Goal: Task Accomplishment & Management: Use online tool/utility

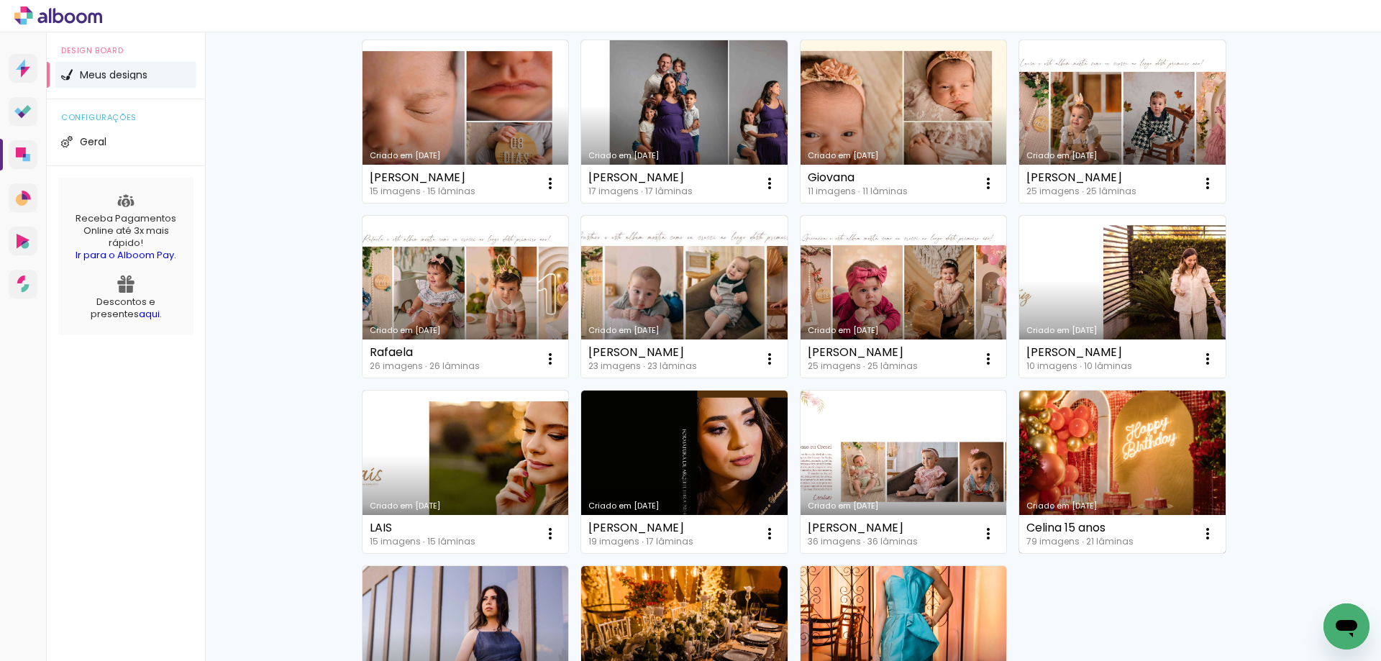
scroll to position [216, 0]
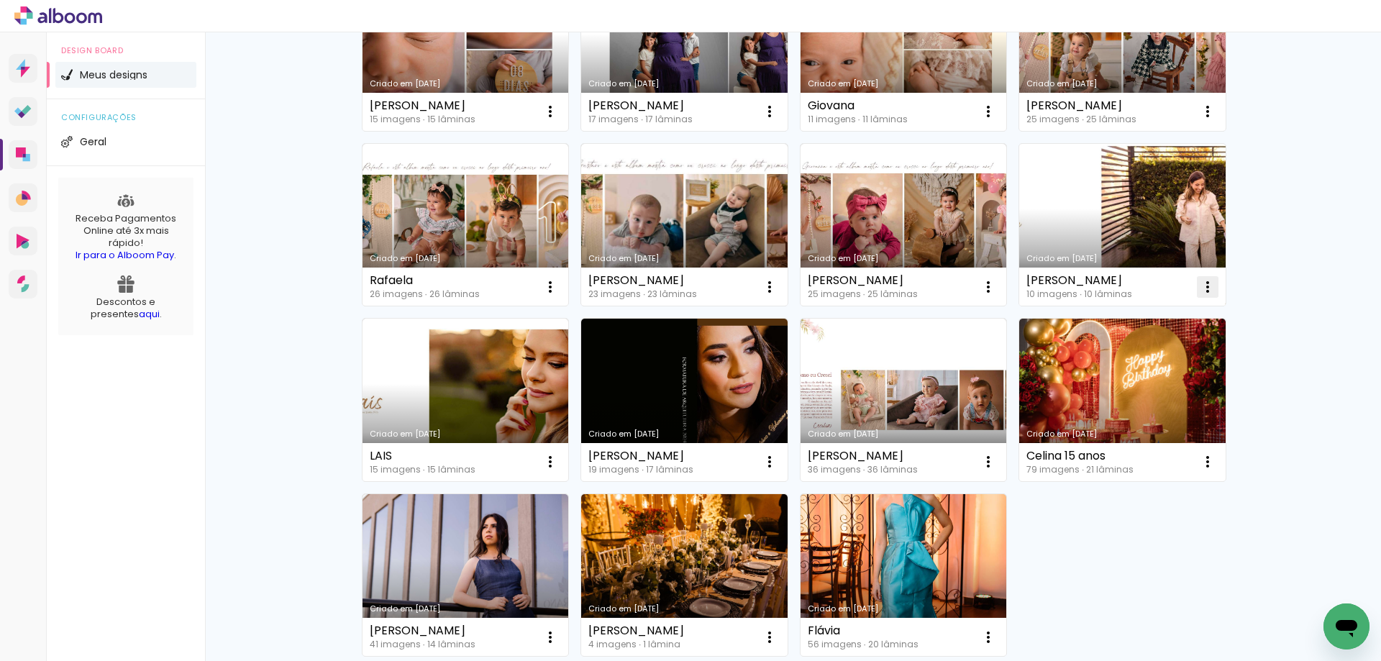
click at [1211, 288] on paper-icon-button at bounding box center [1207, 287] width 29 height 29
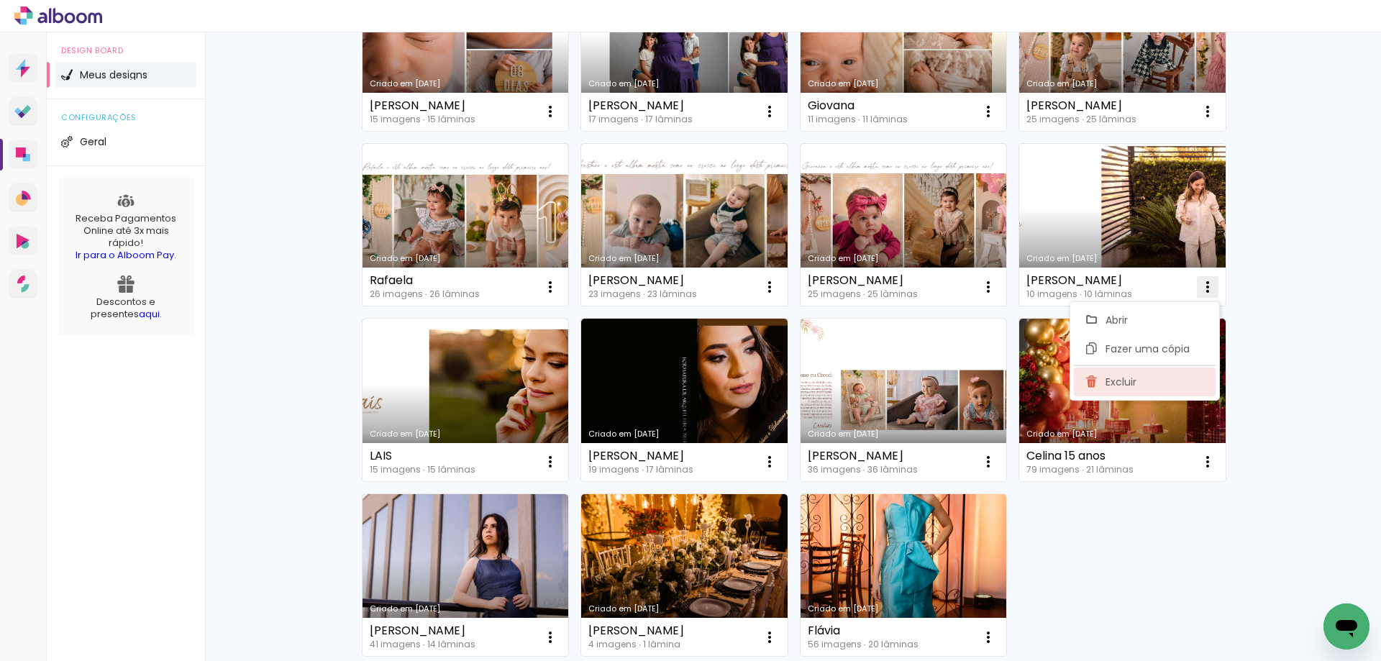
click at [1143, 378] on paper-item "Excluir" at bounding box center [1145, 382] width 142 height 29
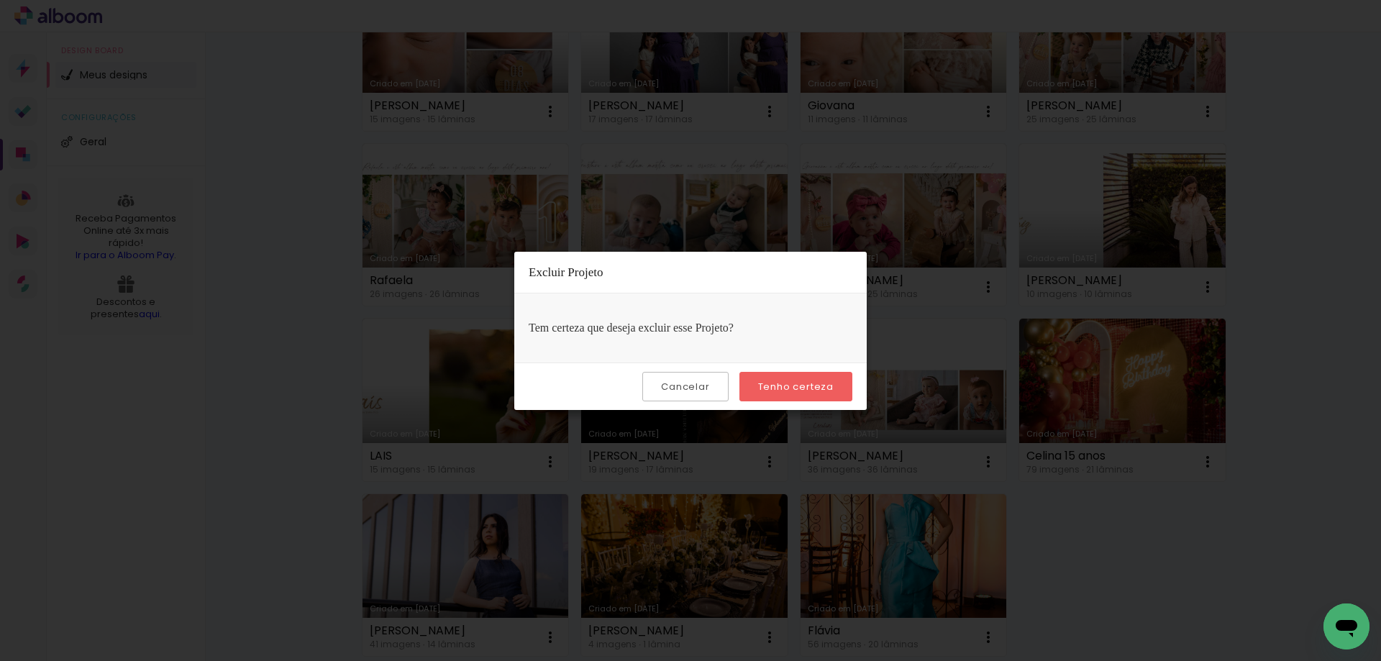
click at [775, 379] on paper-button "Tenho certeza" at bounding box center [795, 386] width 113 height 29
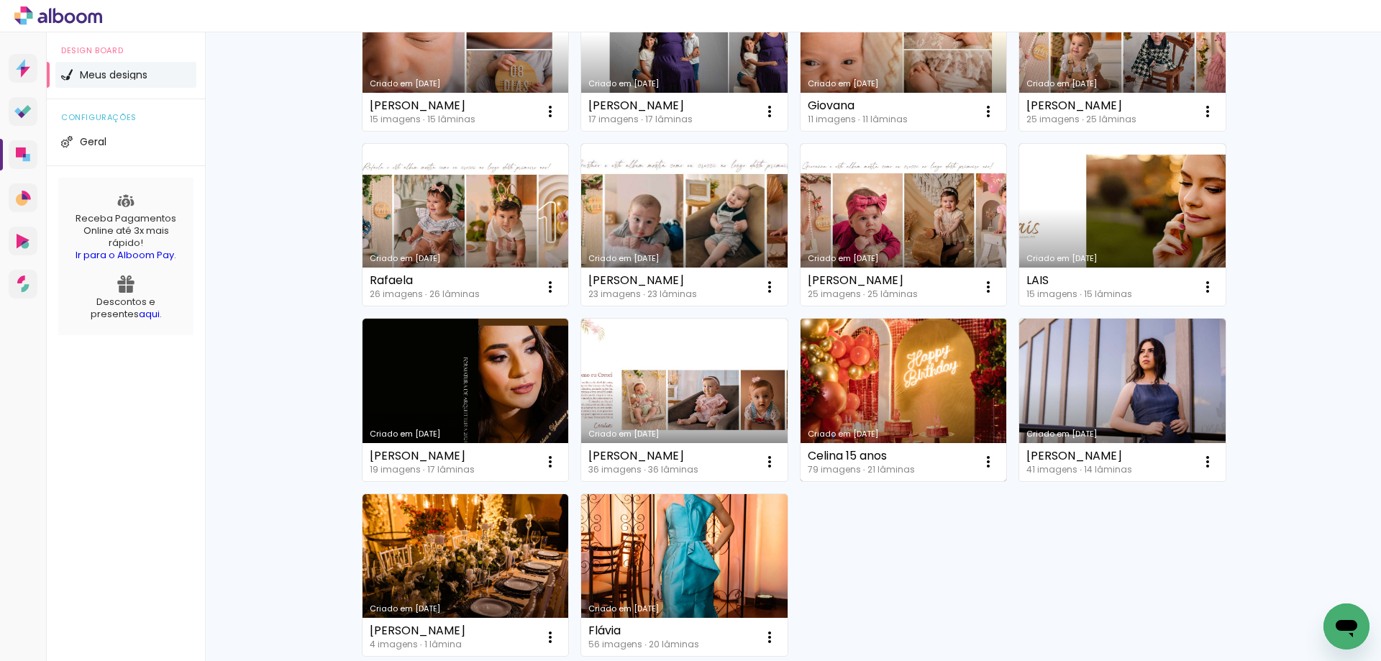
scroll to position [0, 0]
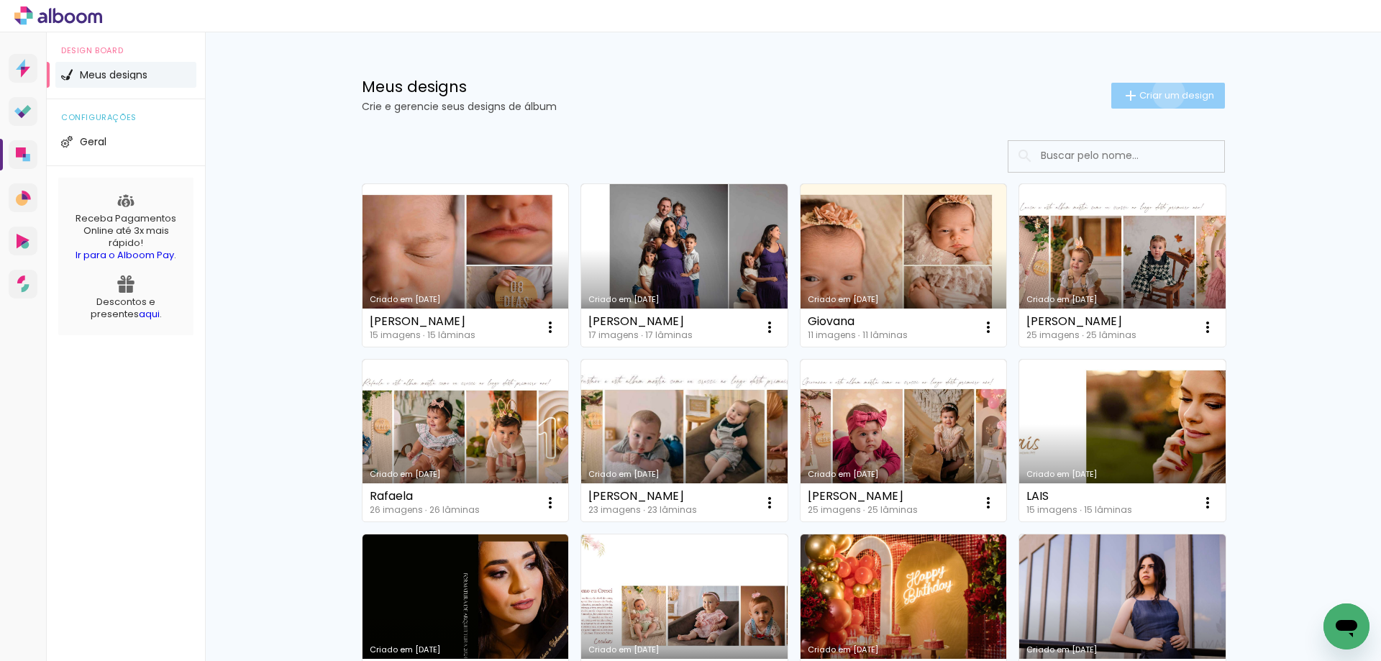
click at [1160, 93] on span "Criar um design" at bounding box center [1176, 95] width 75 height 9
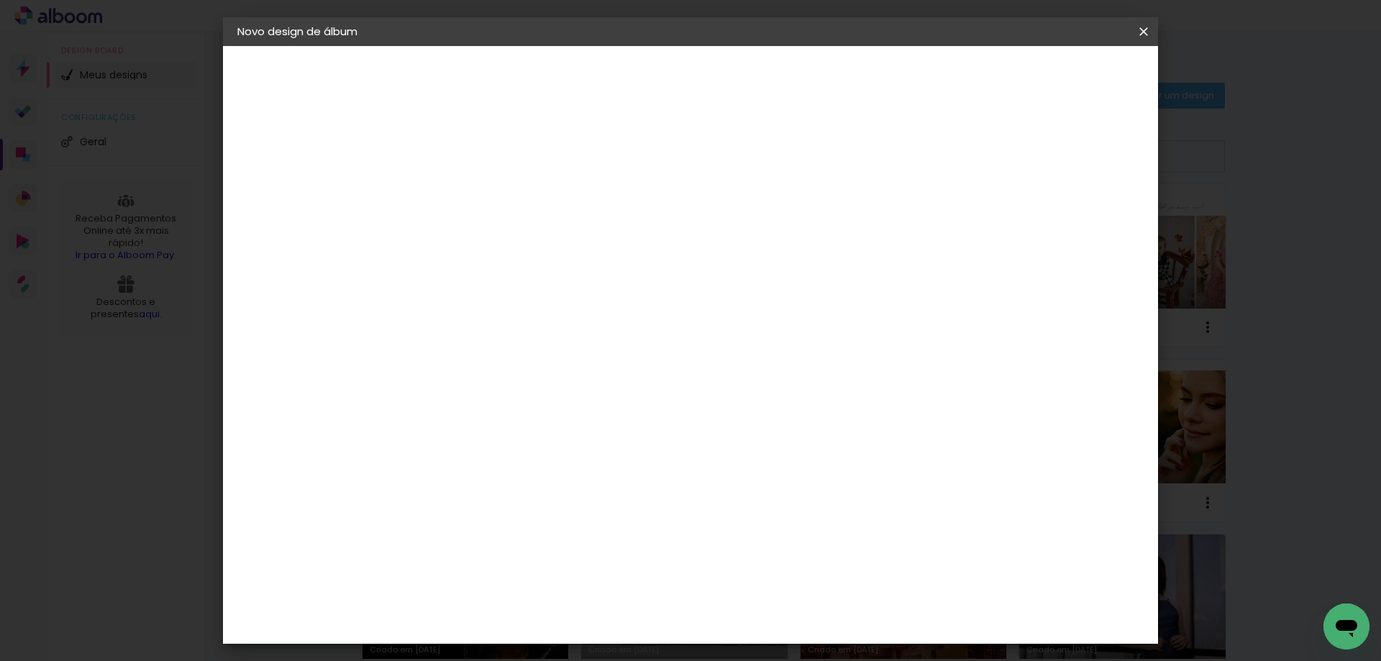
click at [473, 198] on input at bounding box center [473, 193] width 0 height 22
type input "[PERSON_NAME]"
type paper-input "[PERSON_NAME]"
click at [620, 65] on paper-button "Avançar" at bounding box center [585, 76] width 70 height 24
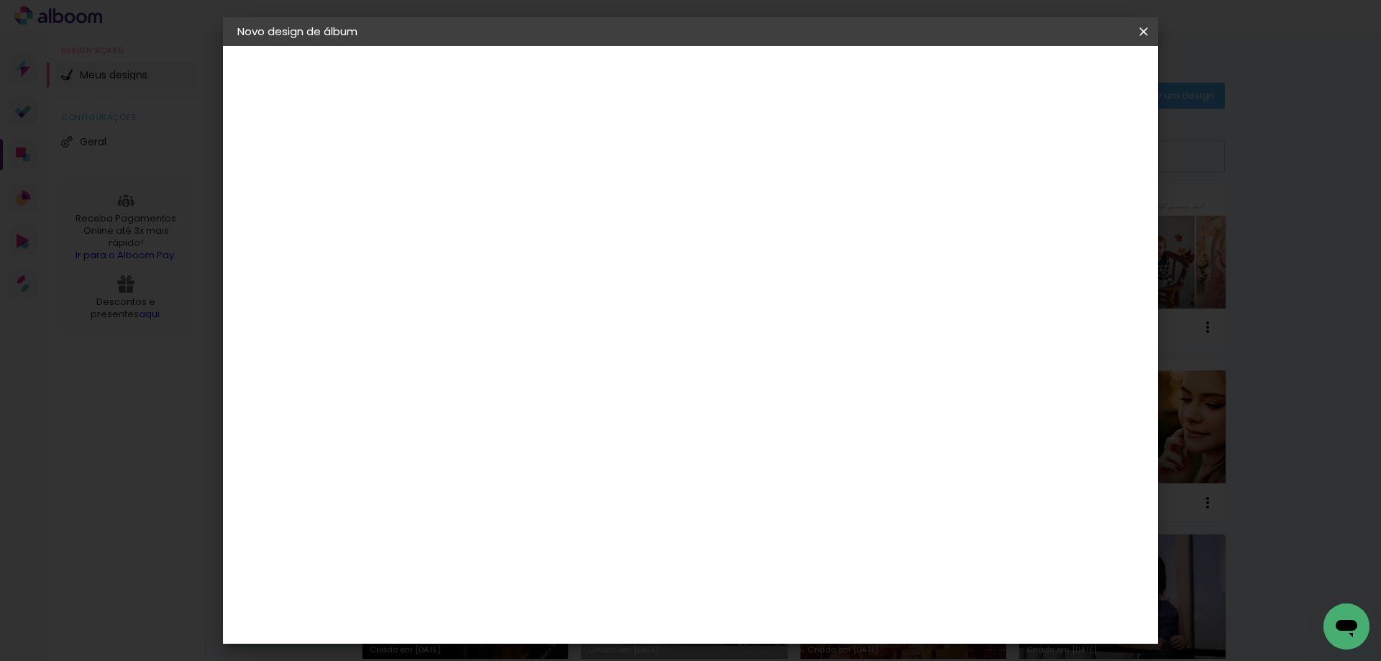
click at [742, 78] on paper-button "Avançar" at bounding box center [706, 76] width 70 height 24
click at [707, 65] on paper-button "Avançar" at bounding box center [672, 76] width 70 height 24
click at [973, 158] on div at bounding box center [966, 155] width 13 height 13
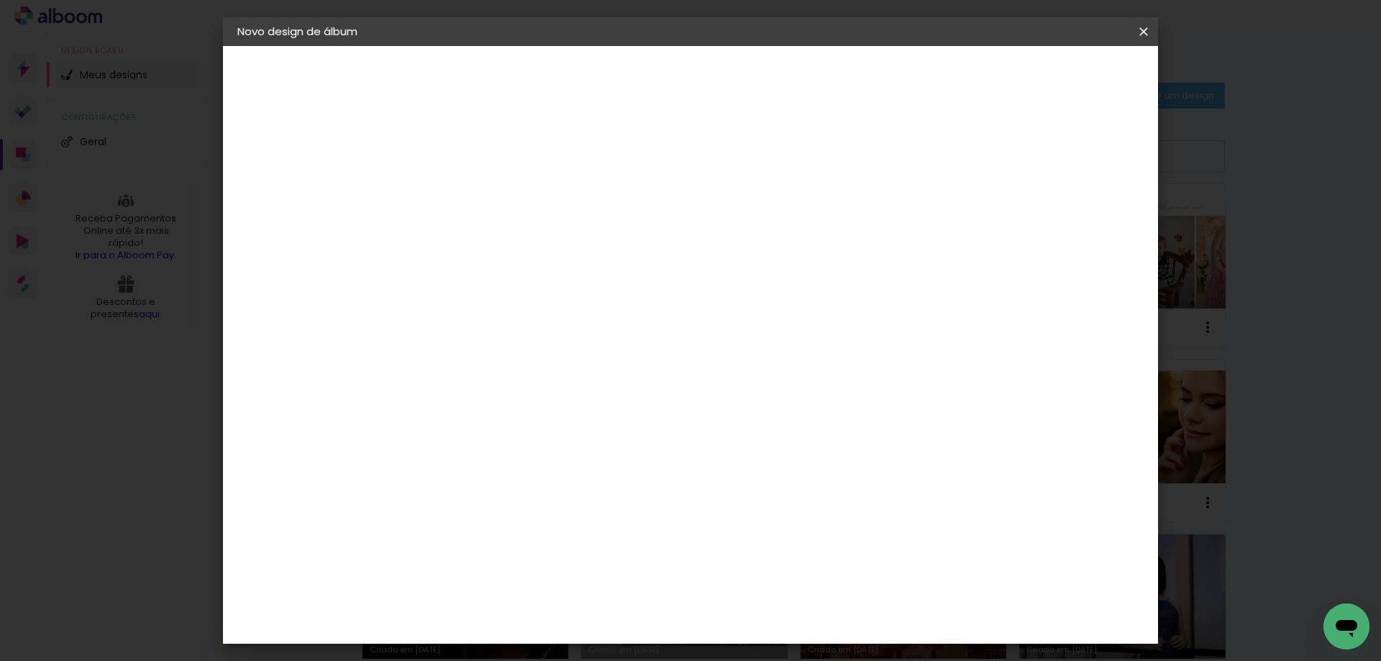
type paper-checkbox "on"
click at [1054, 80] on span "Iniciar design" at bounding box center [1020, 76] width 65 height 10
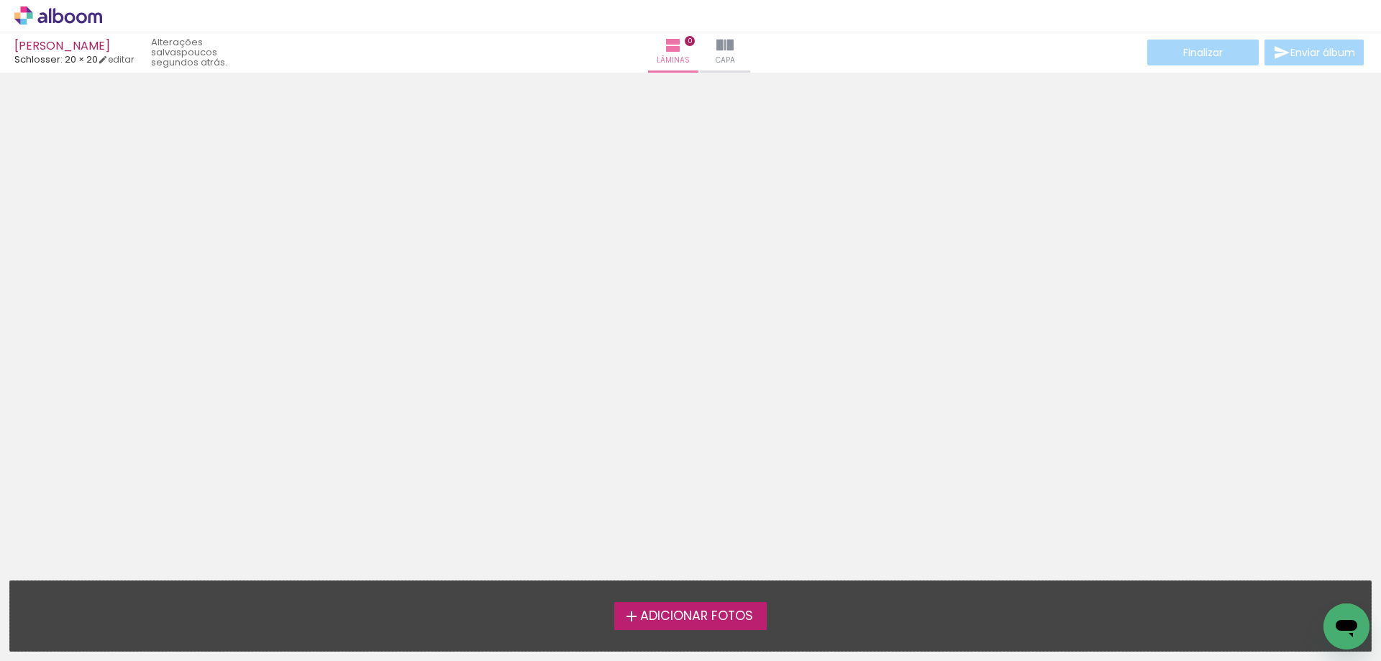
click at [708, 610] on span "Adicionar Fotos" at bounding box center [696, 616] width 113 height 13
click at [0, 0] on input "file" at bounding box center [0, 0] width 0 height 0
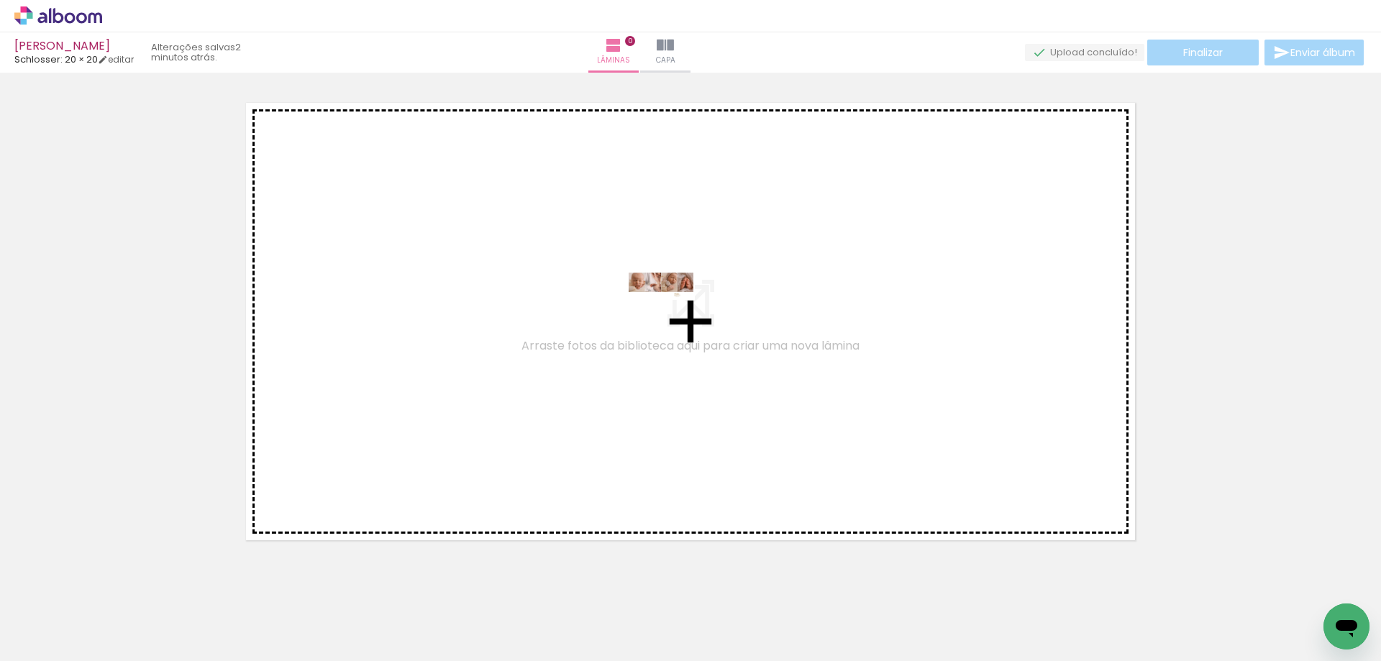
drag, startPoint x: 619, startPoint y: 345, endPoint x: 672, endPoint y: 309, distance: 64.2
click at [672, 309] on quentale-workspace at bounding box center [690, 330] width 1381 height 661
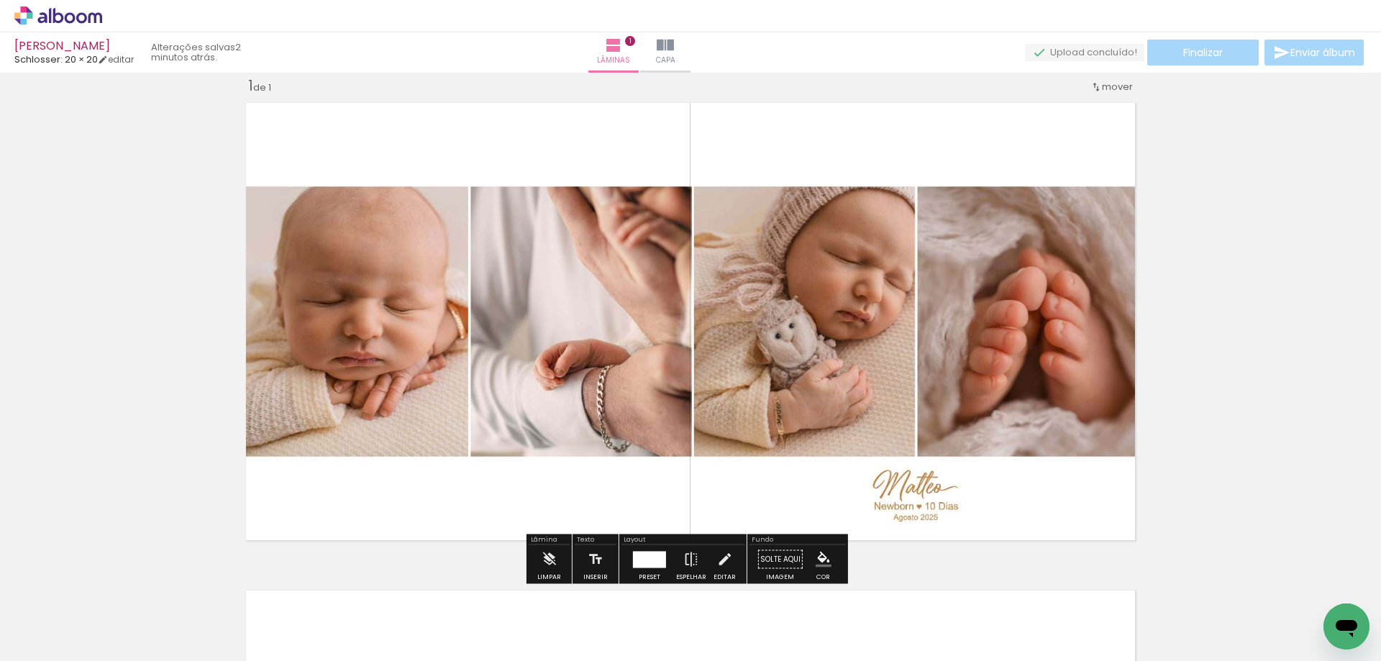
scroll to position [19, 0]
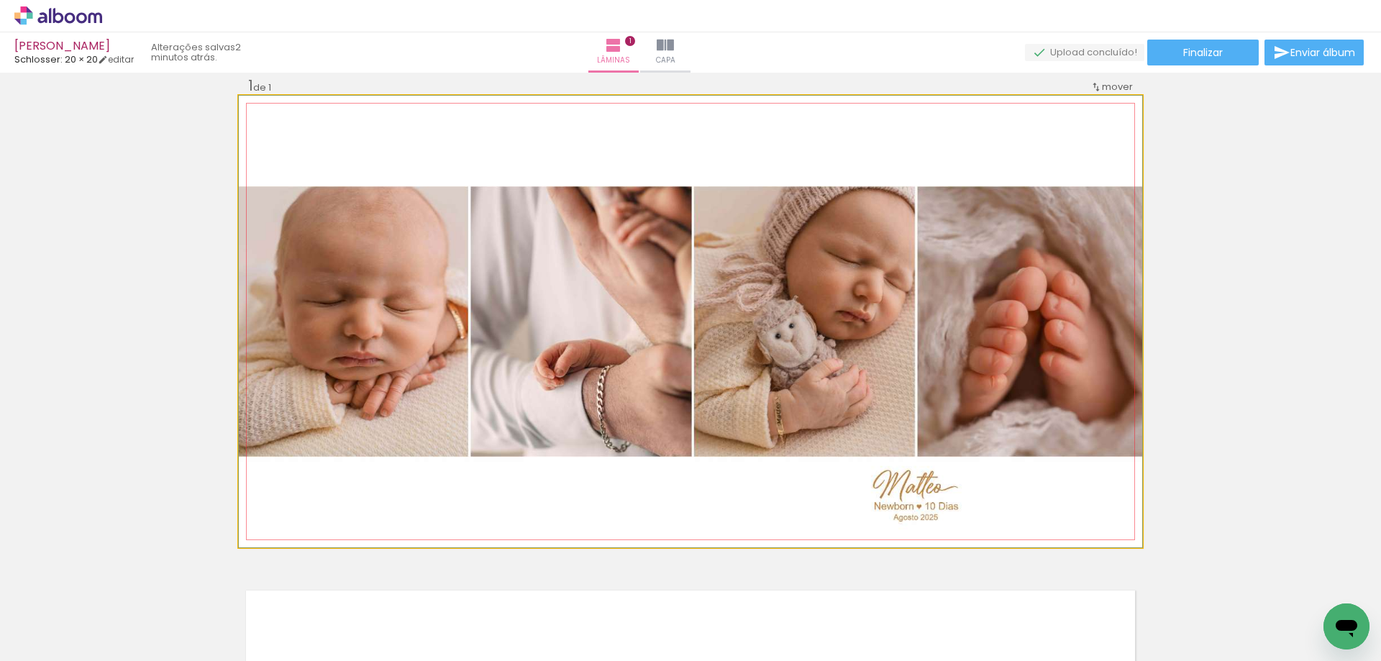
click at [1055, 502] on quentale-photo at bounding box center [690, 322] width 903 height 452
click at [1079, 501] on quentale-photo at bounding box center [690, 322] width 903 height 452
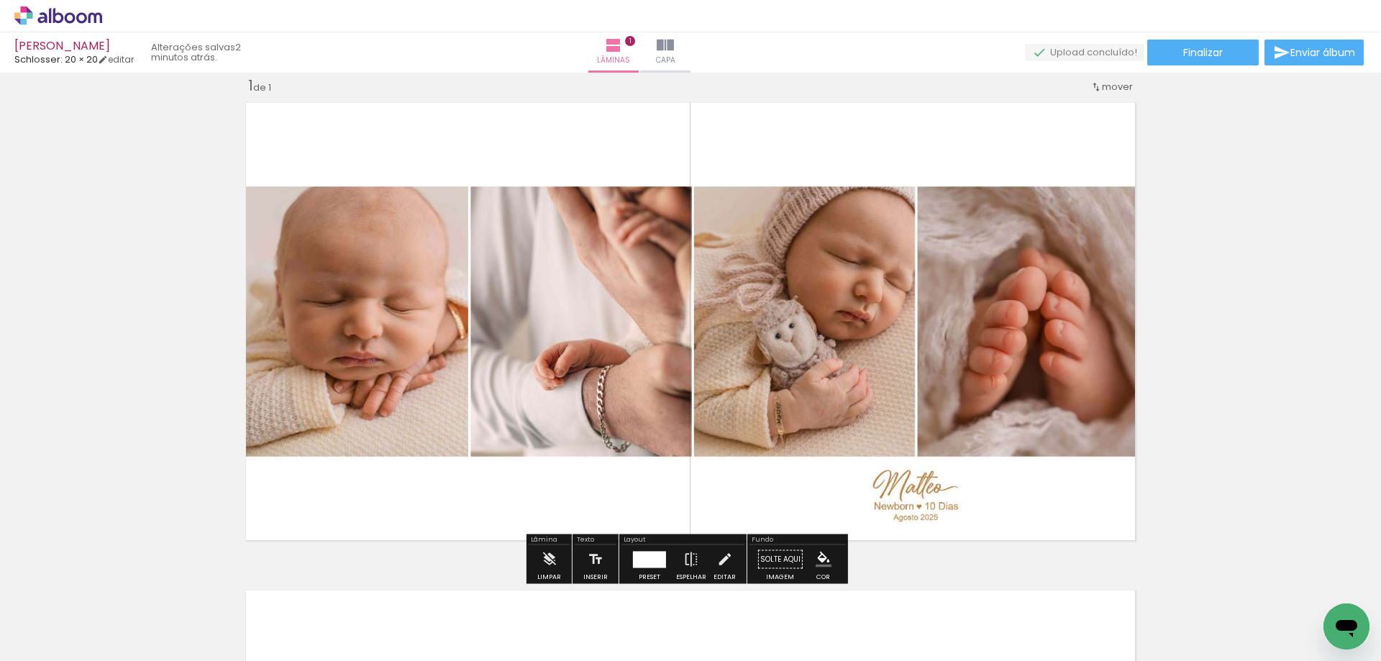
scroll to position [0, 0]
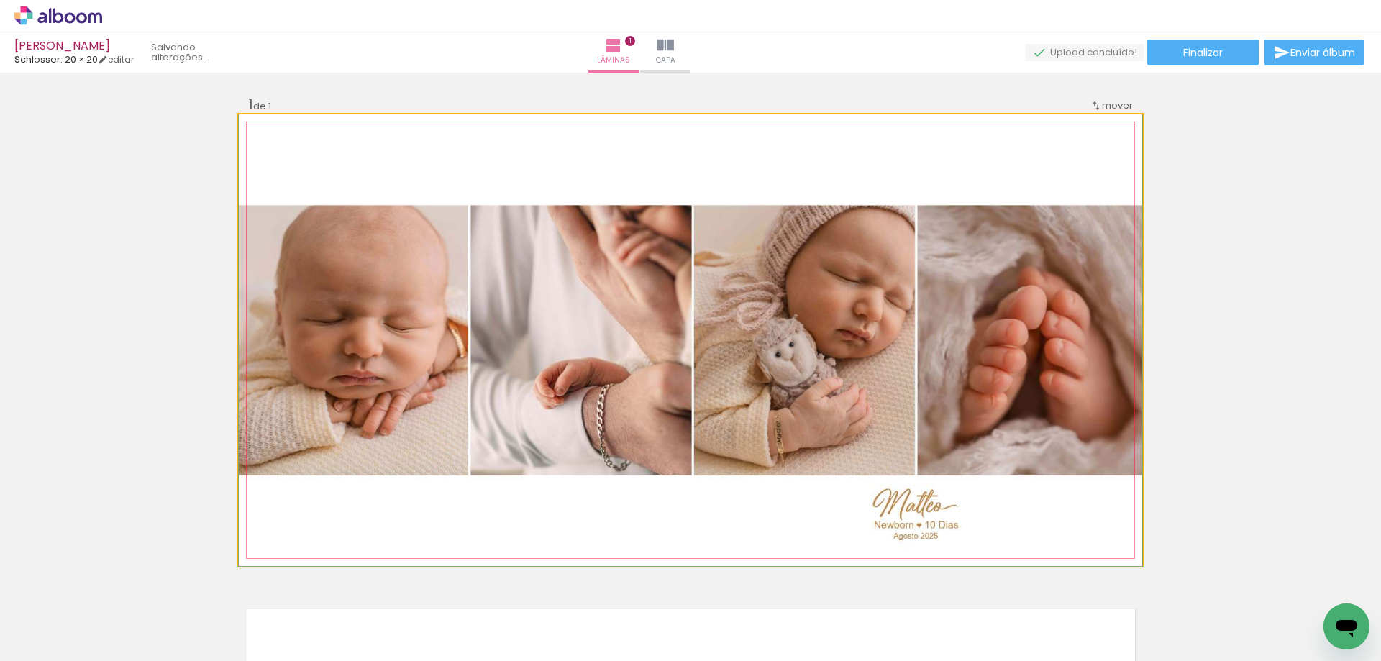
click at [1065, 516] on quentale-photo at bounding box center [690, 340] width 903 height 452
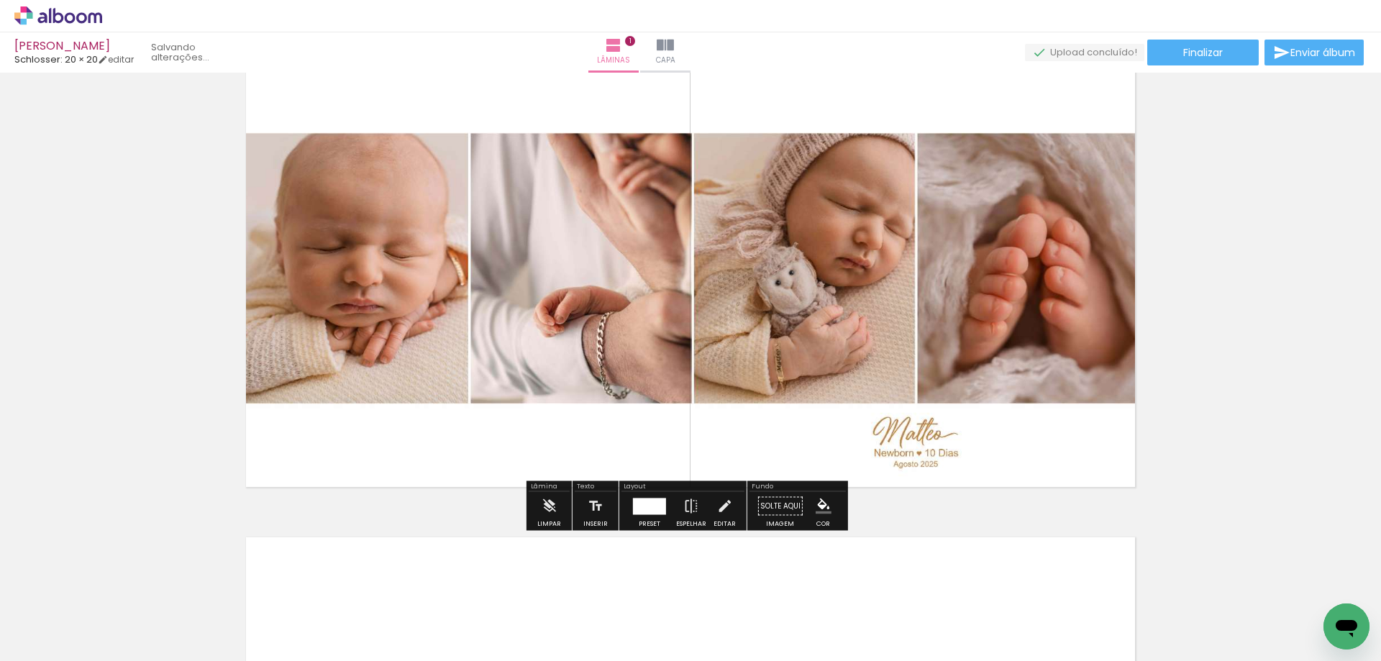
scroll to position [144, 0]
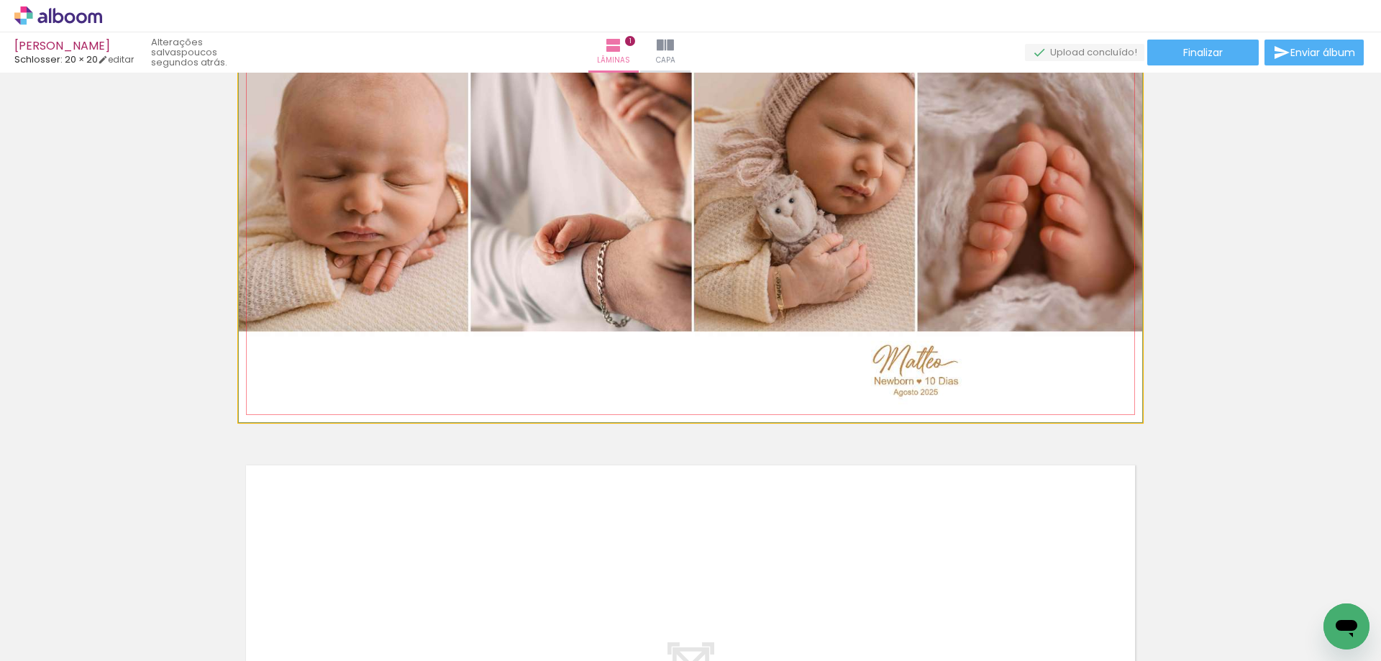
click at [1111, 368] on quentale-photo at bounding box center [690, 197] width 903 height 452
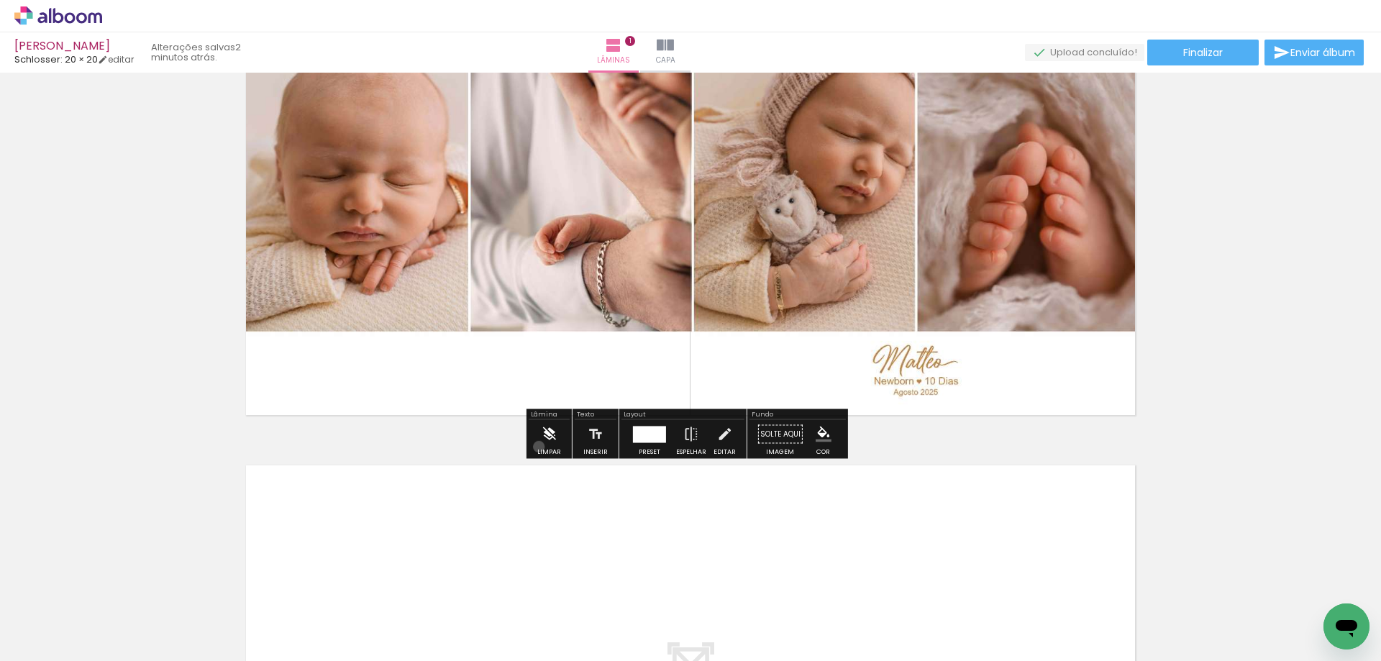
click at [539, 449] on div "Limpar" at bounding box center [549, 452] width 24 height 6
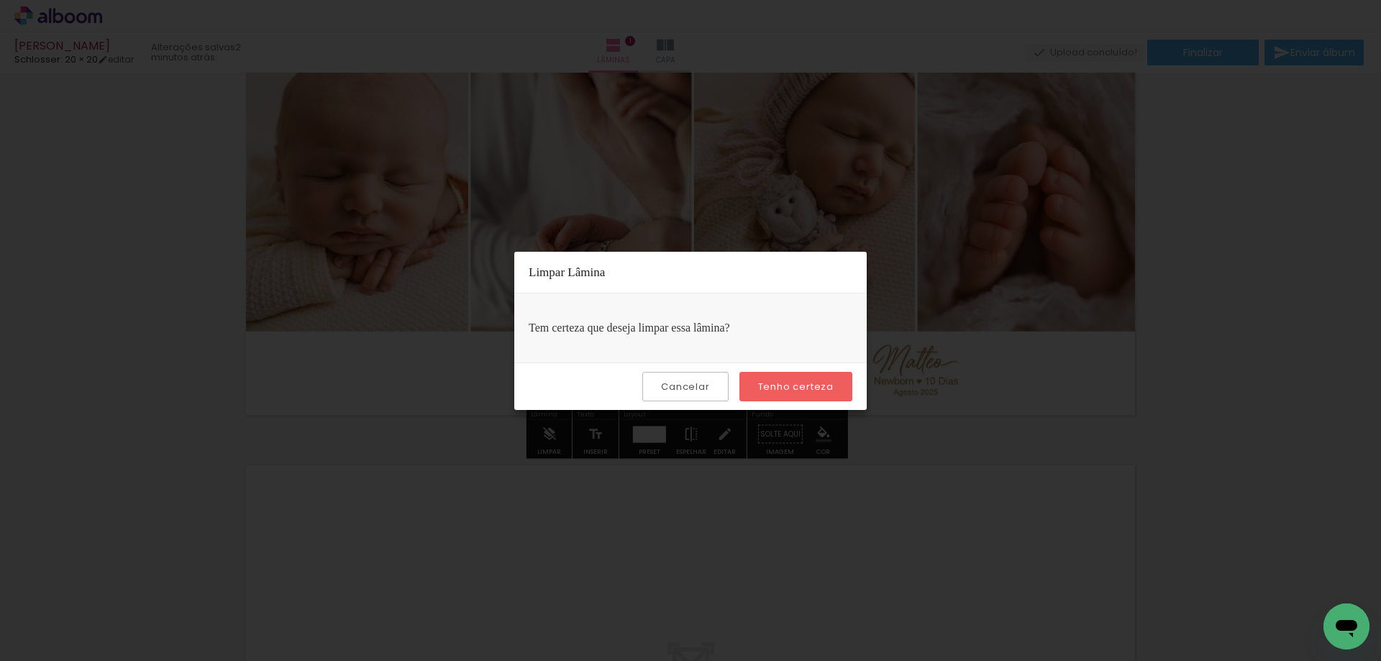
click at [0, 0] on slot "Tenho certeza" at bounding box center [0, 0] width 0 height 0
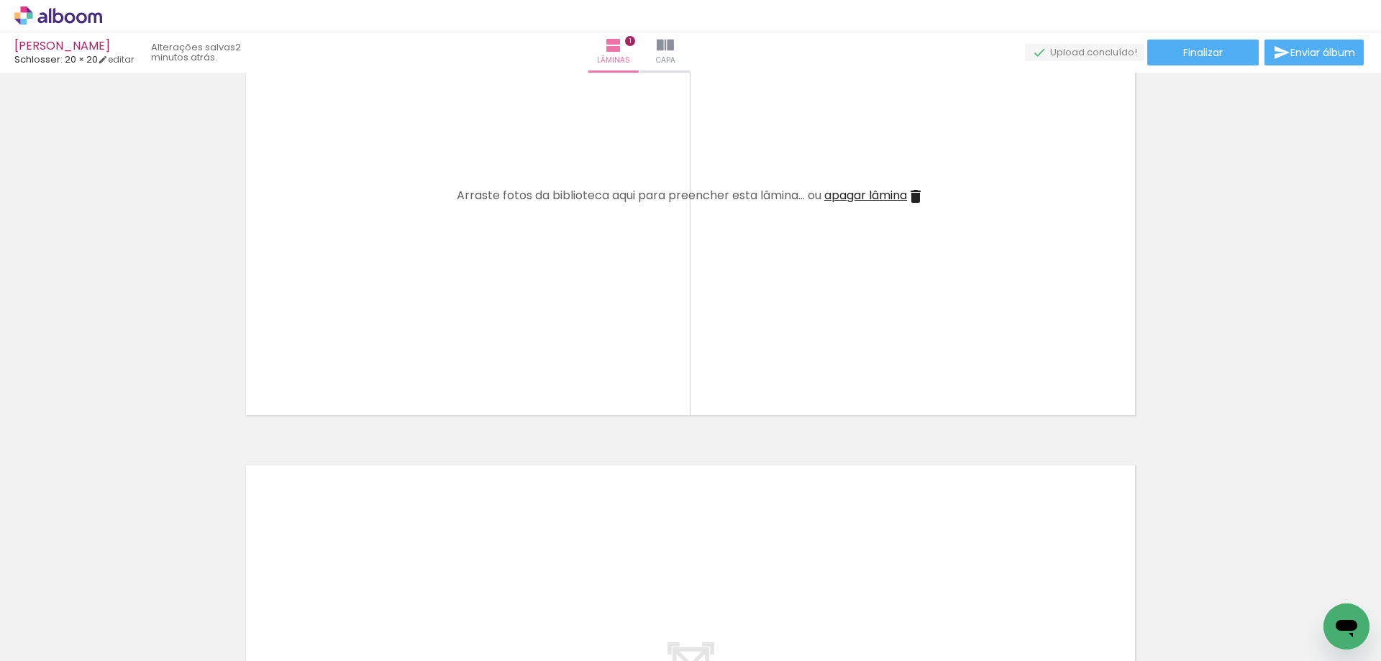
click at [110, 580] on iron-icon at bounding box center [112, 583] width 15 height 15
click at [53, 637] on span "Adicionar Fotos" at bounding box center [50, 642] width 43 height 16
click at [0, 0] on input "file" at bounding box center [0, 0] width 0 height 0
click at [55, 639] on span "Adicionar Fotos" at bounding box center [50, 642] width 43 height 16
click at [0, 0] on input "file" at bounding box center [0, 0] width 0 height 0
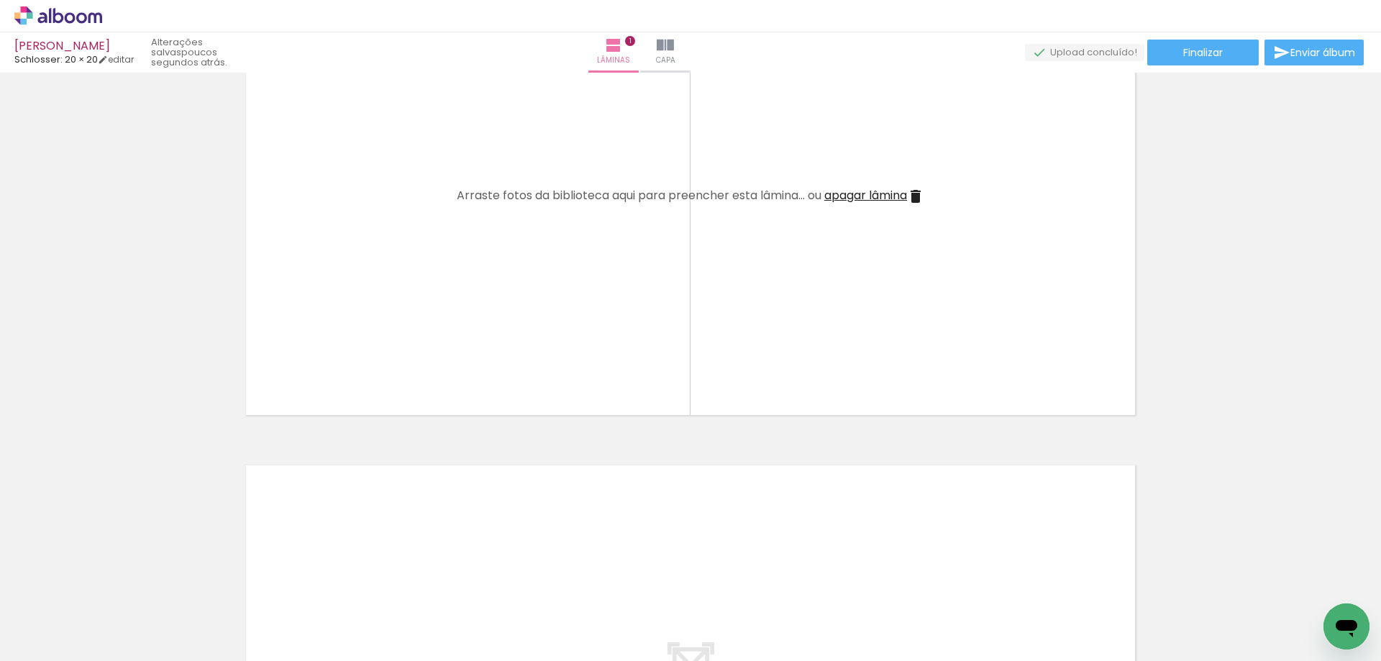
scroll to position [0, 0]
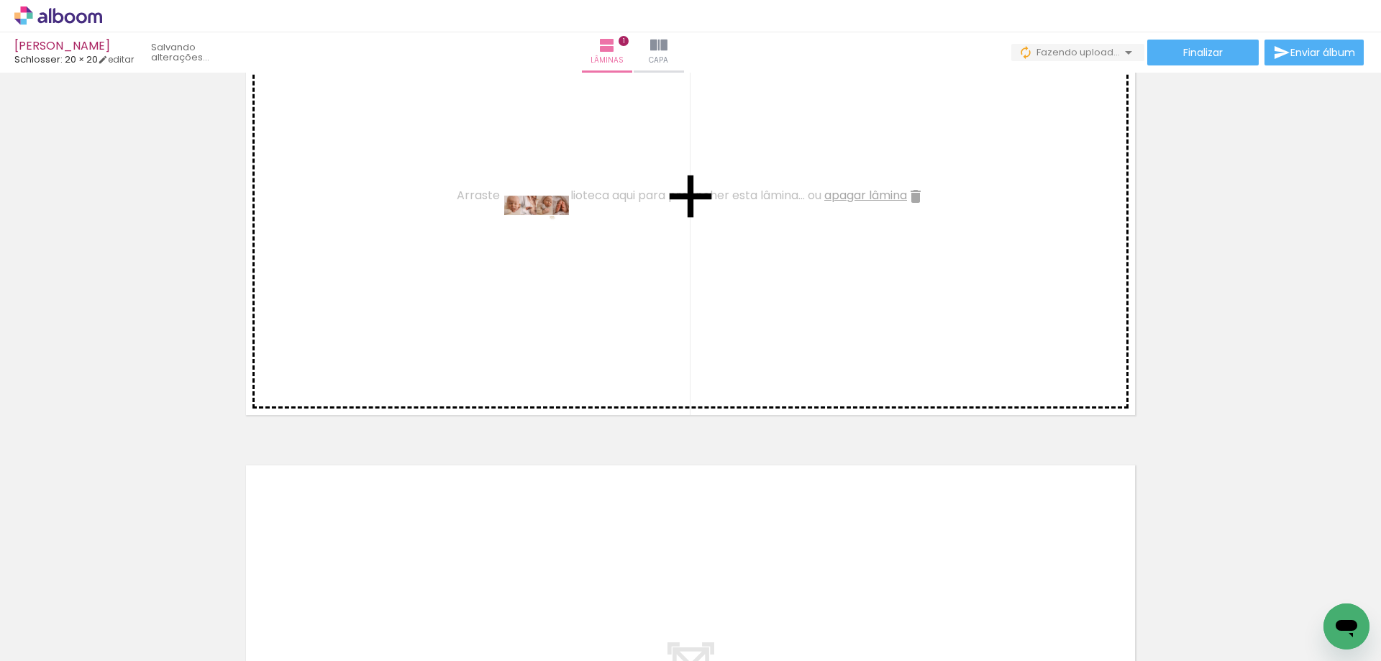
drag, startPoint x: 155, startPoint y: 608, endPoint x: 553, endPoint y: 229, distance: 549.5
click at [553, 229] on quentale-workspace at bounding box center [690, 330] width 1381 height 661
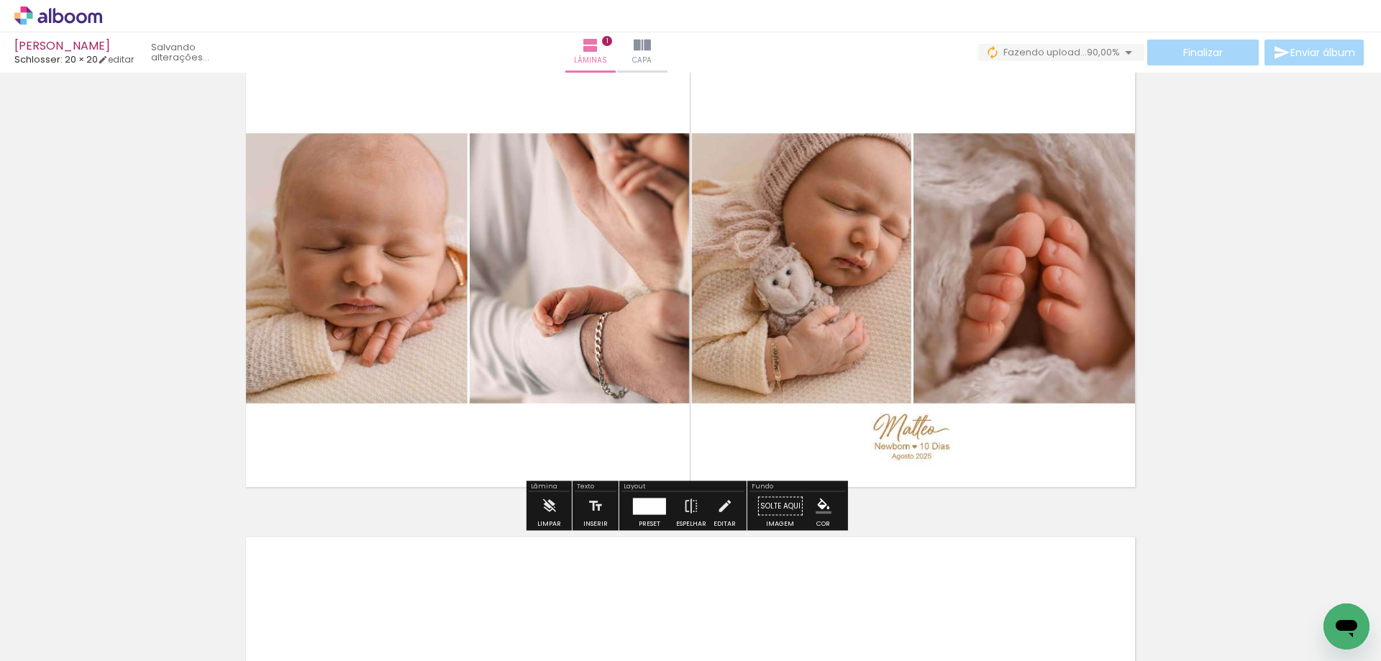
scroll to position [144, 0]
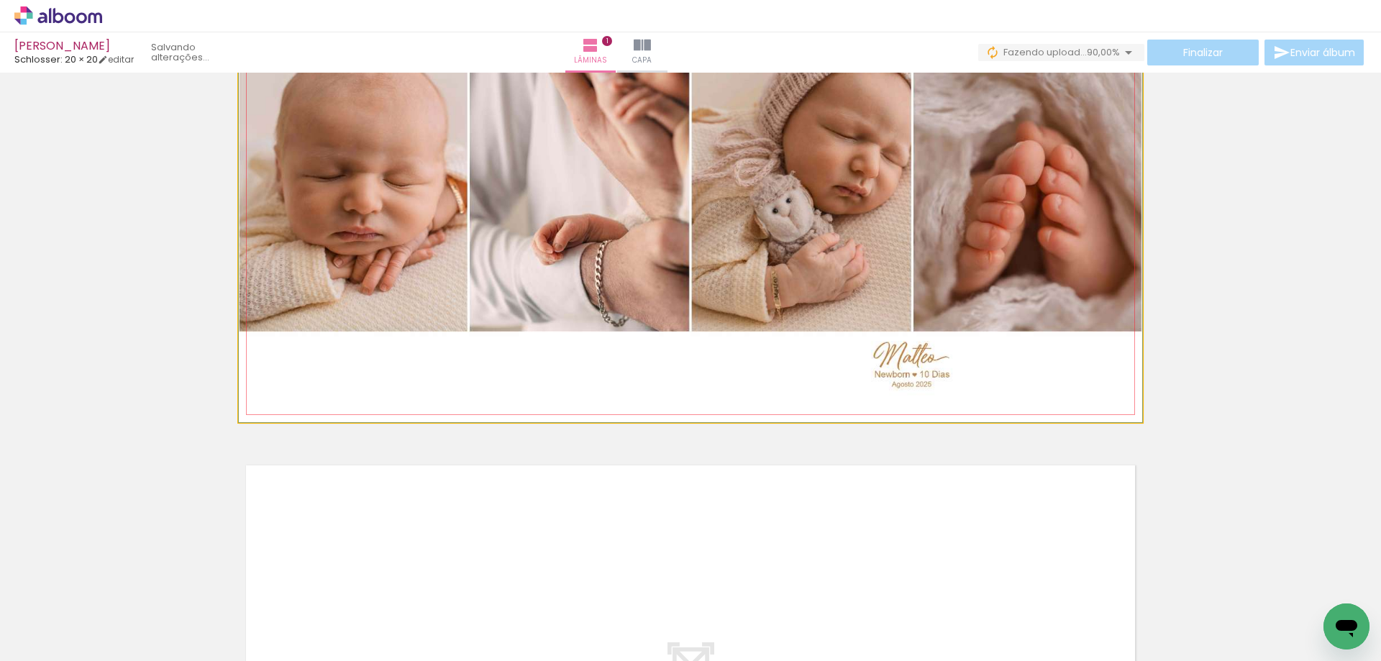
click at [1079, 379] on quentale-photo at bounding box center [690, 197] width 903 height 452
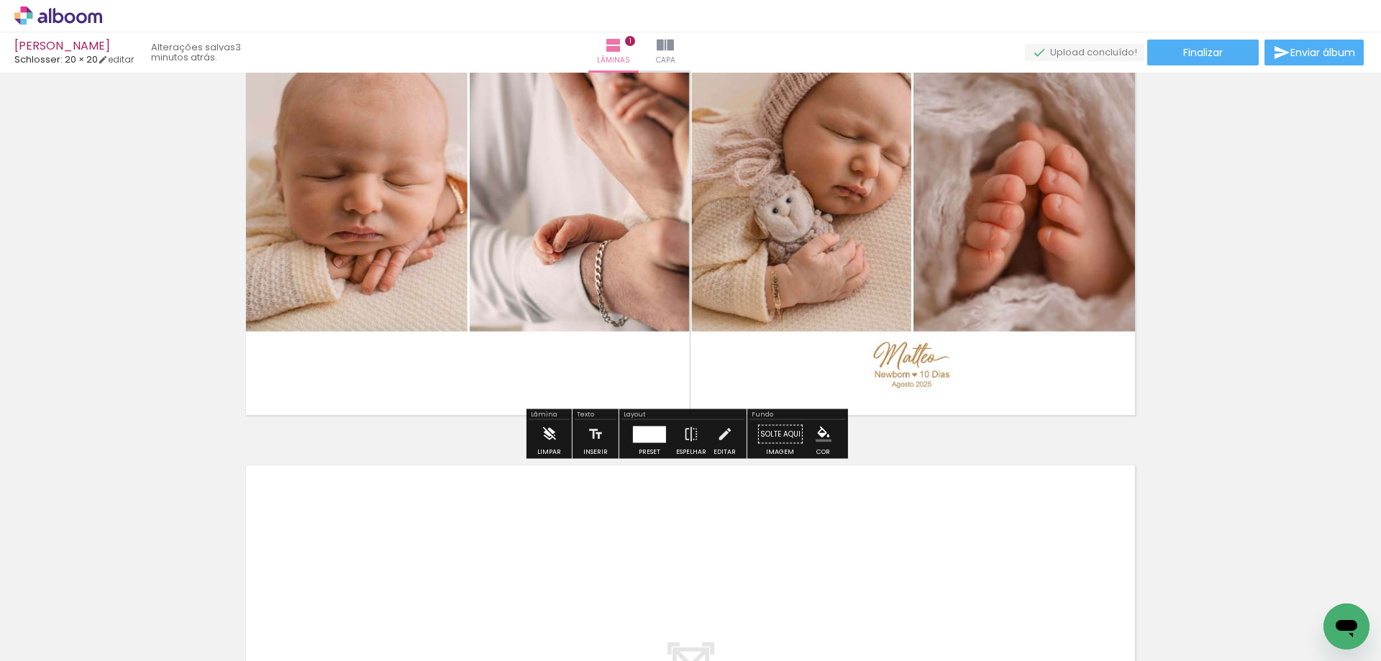
click at [539, 433] on paper-button "Limpar" at bounding box center [549, 438] width 31 height 37
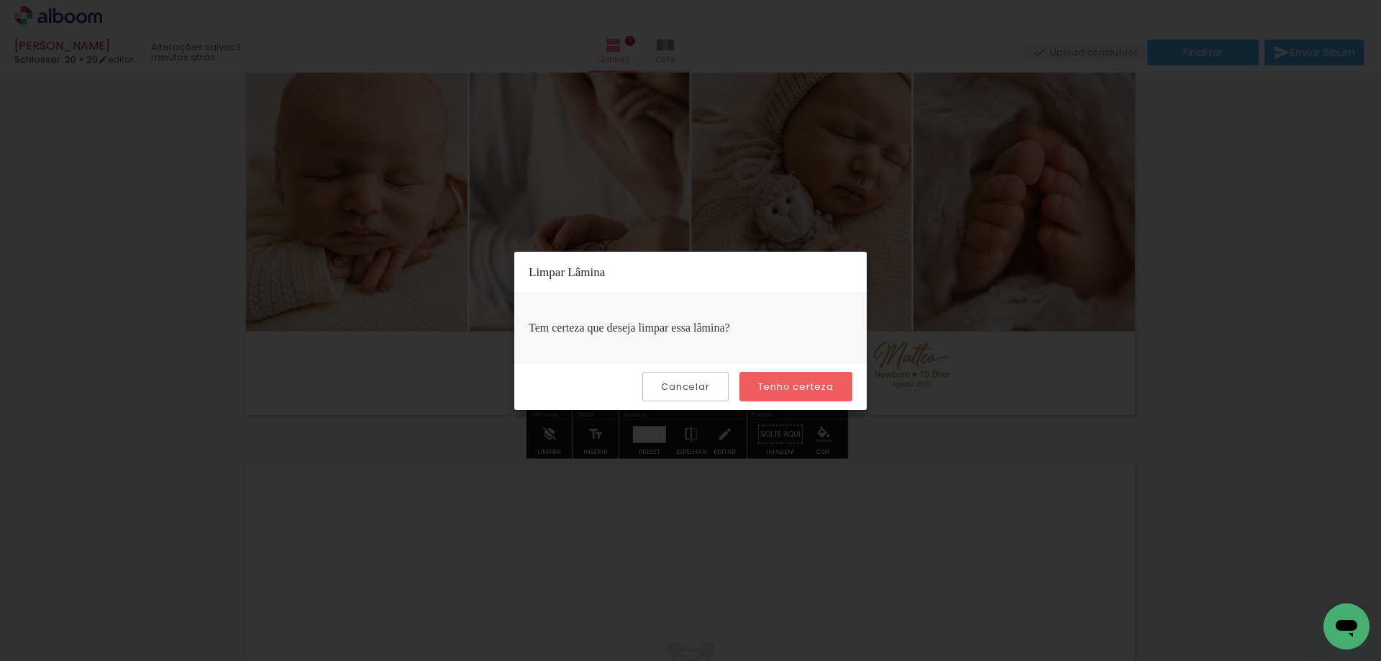
click at [0, 0] on slot "Tenho certeza" at bounding box center [0, 0] width 0 height 0
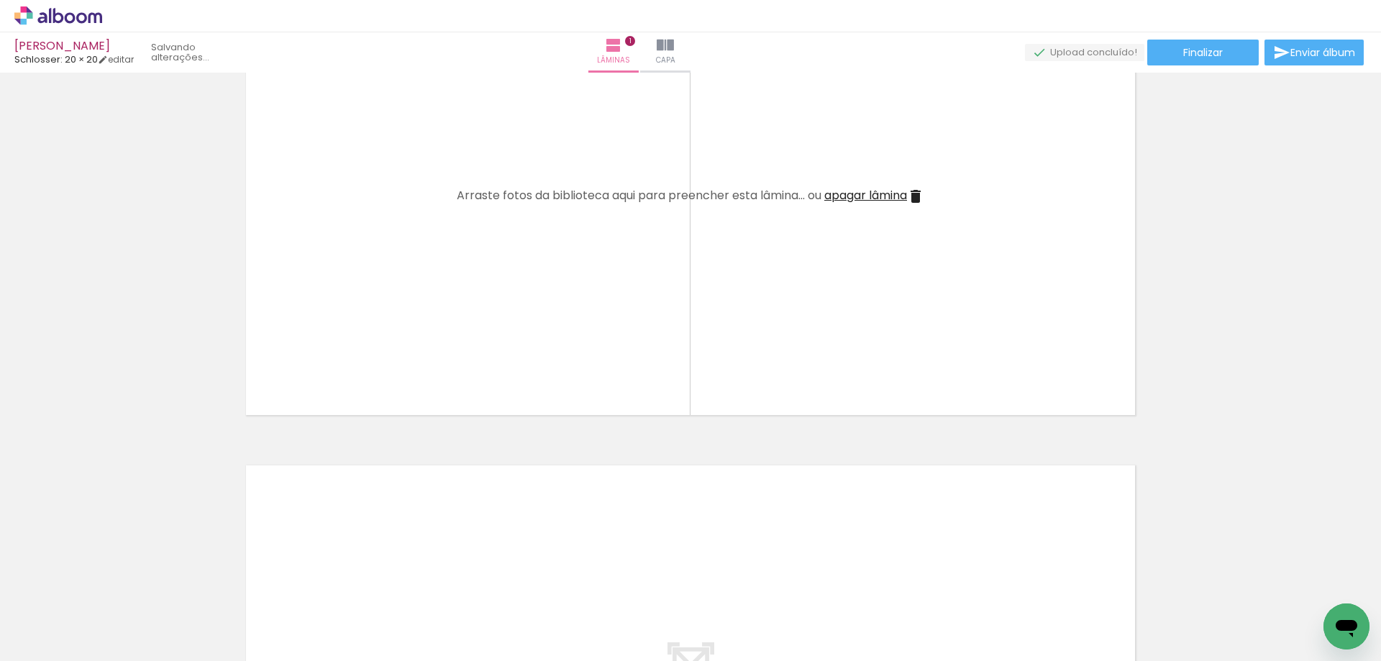
click at [119, 578] on iron-icon at bounding box center [112, 583] width 15 height 15
click at [29, 636] on iron-icon at bounding box center [20, 641] width 17 height 17
click at [0, 0] on input "file" at bounding box center [0, 0] width 0 height 0
click at [144, 621] on div at bounding box center [144, 613] width 71 height 36
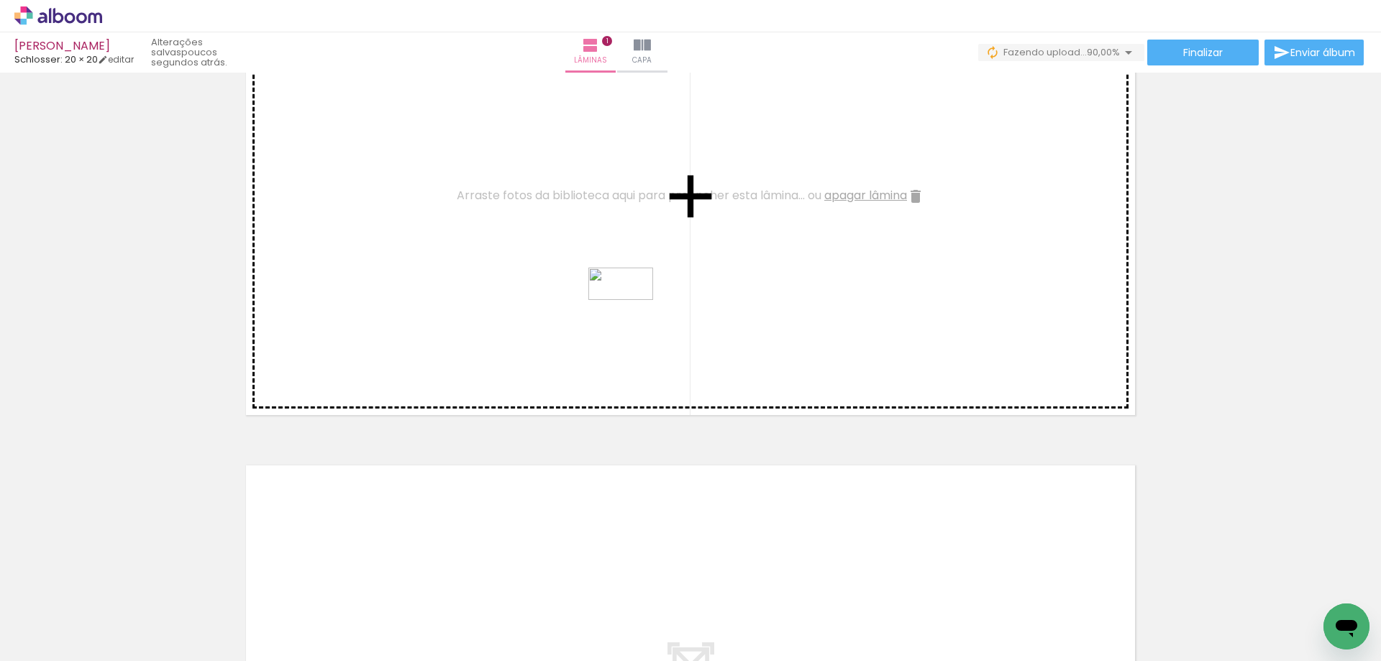
drag, startPoint x: 156, startPoint y: 606, endPoint x: 632, endPoint y: 311, distance: 559.5
click at [632, 311] on quentale-workspace at bounding box center [690, 330] width 1381 height 661
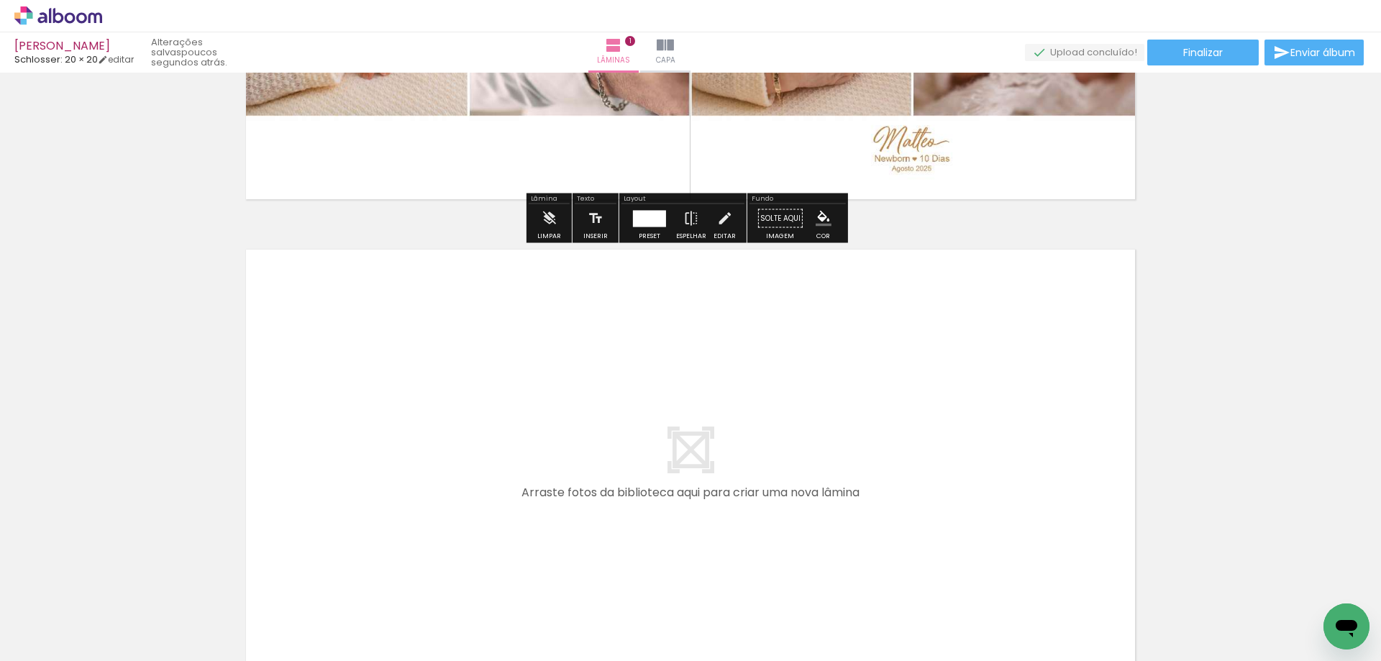
scroll to position [504, 0]
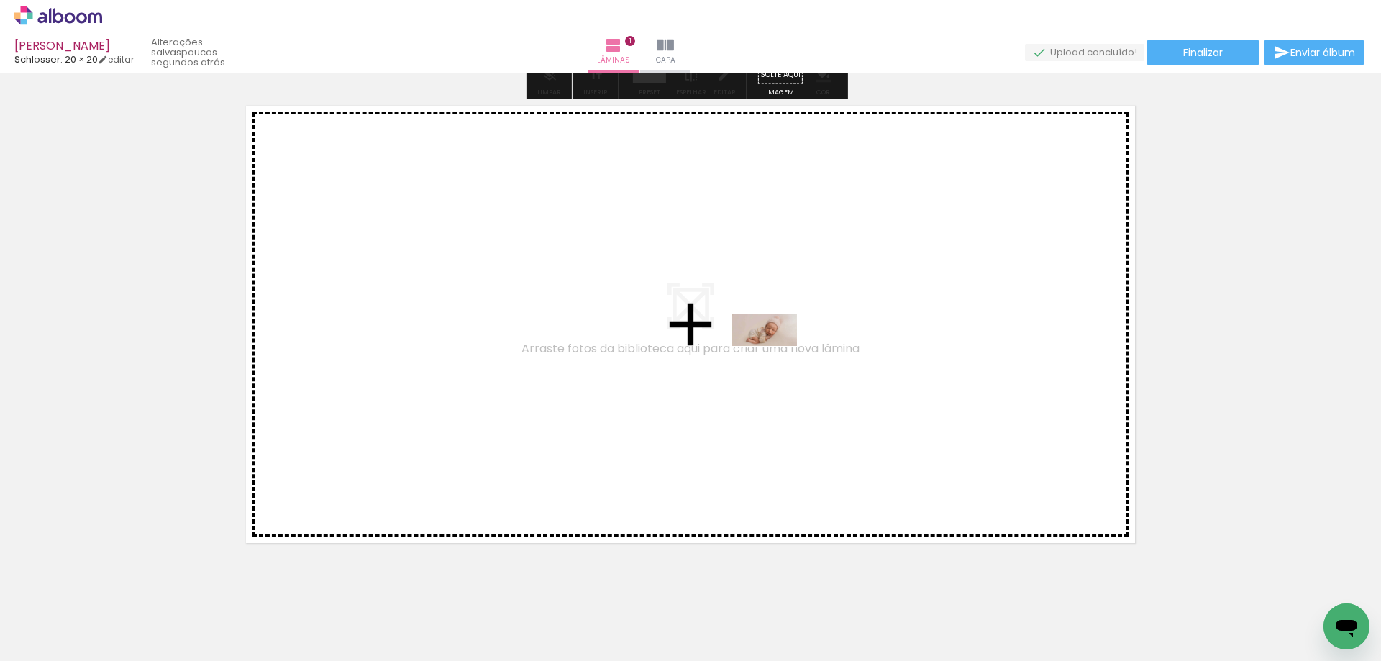
drag, startPoint x: 243, startPoint y: 621, endPoint x: 775, endPoint y: 357, distance: 594.2
click at [775, 357] on quentale-workspace at bounding box center [690, 330] width 1381 height 661
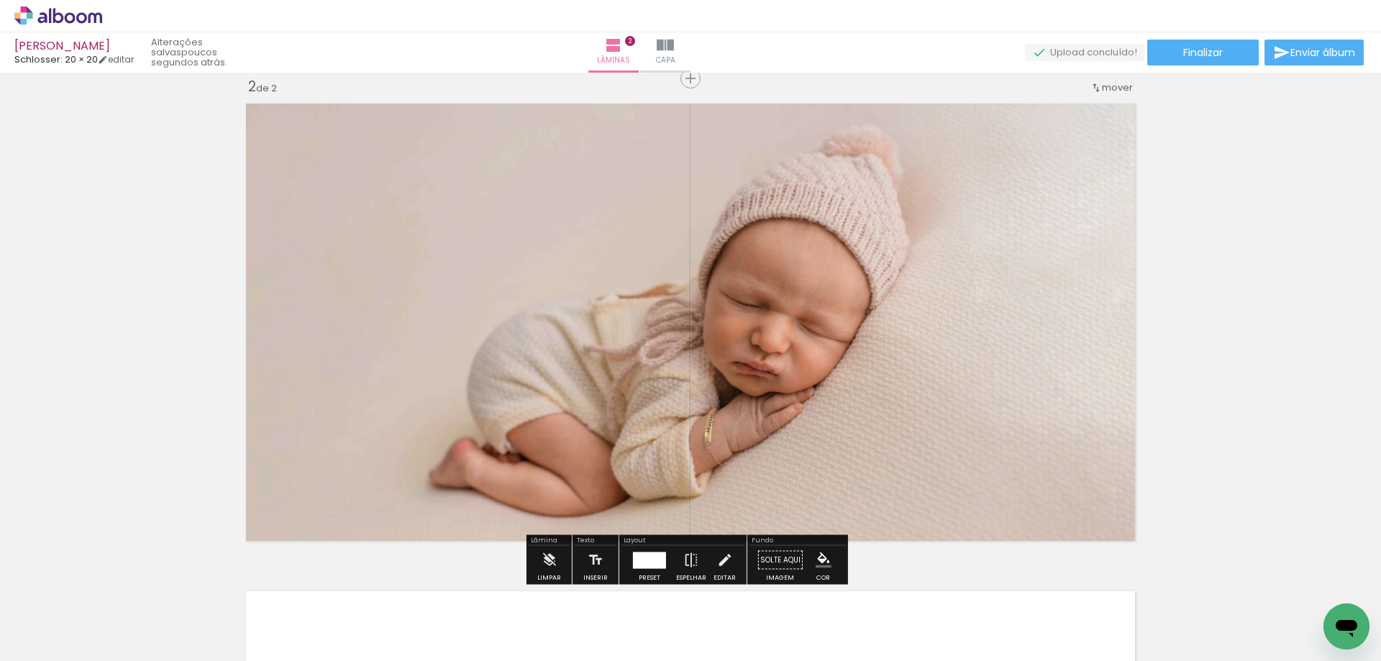
scroll to position [506, 0]
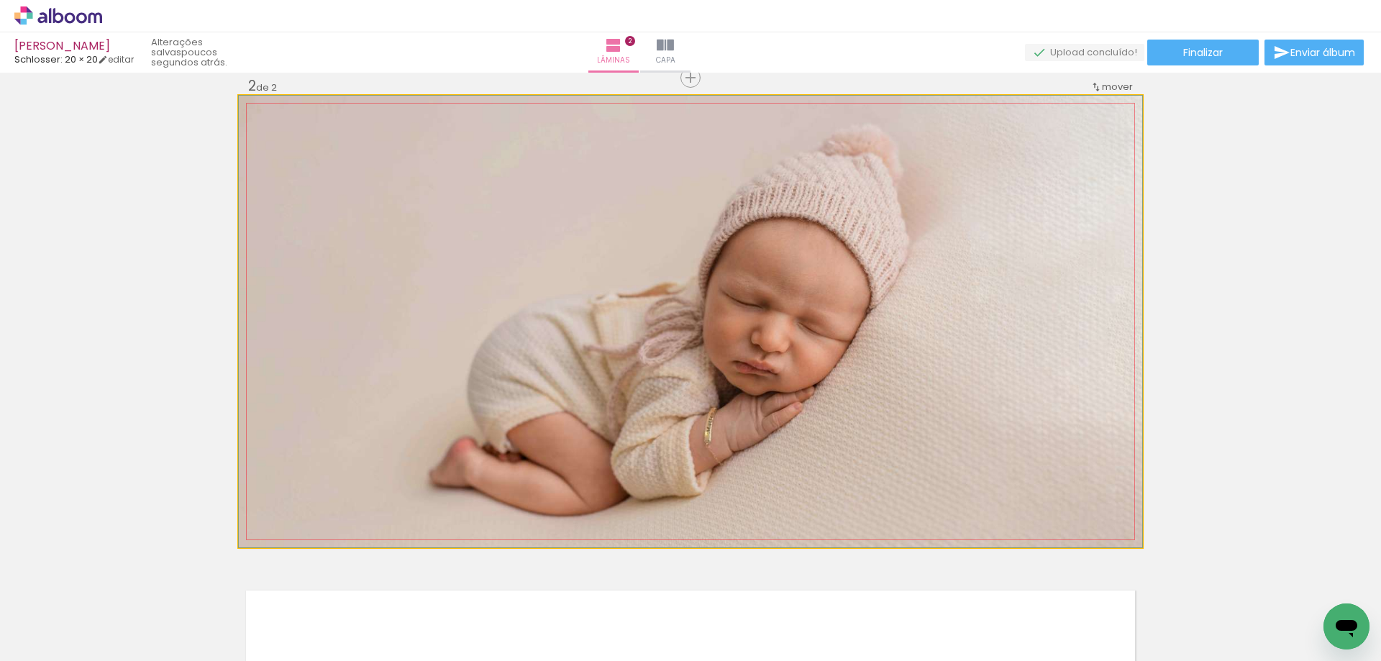
click at [1052, 488] on quentale-photo at bounding box center [690, 322] width 903 height 452
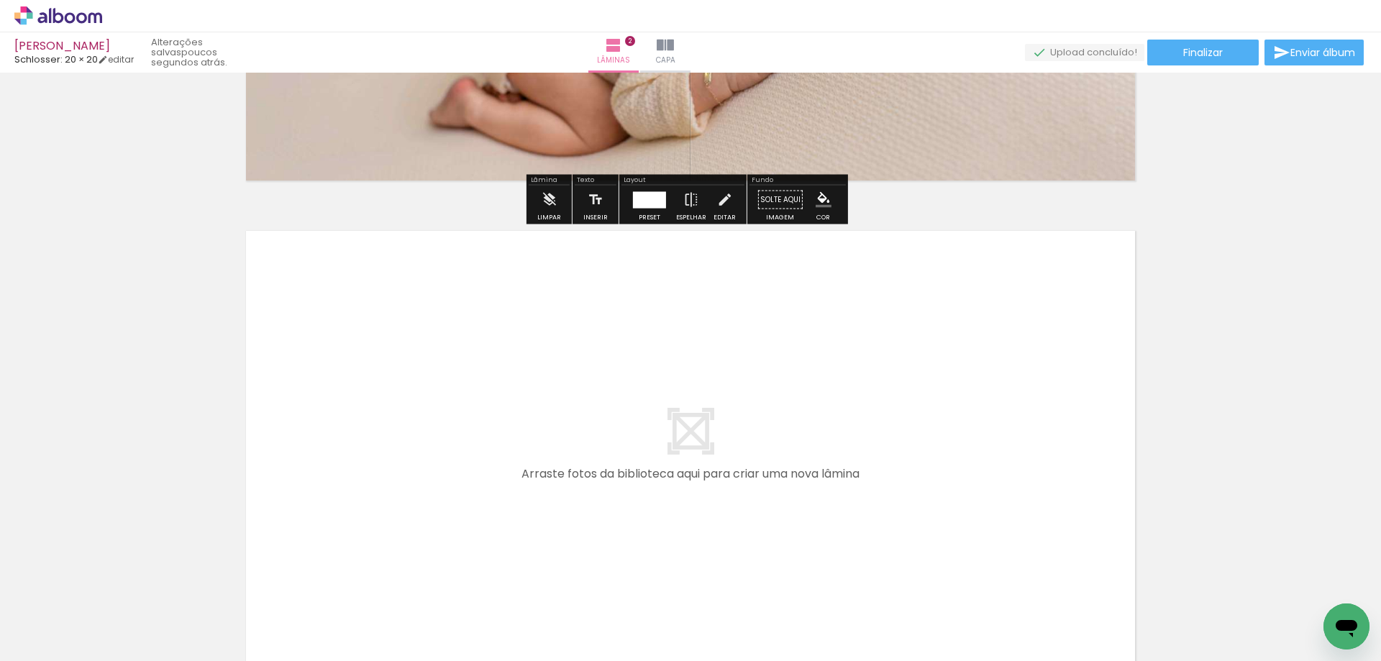
scroll to position [938, 0]
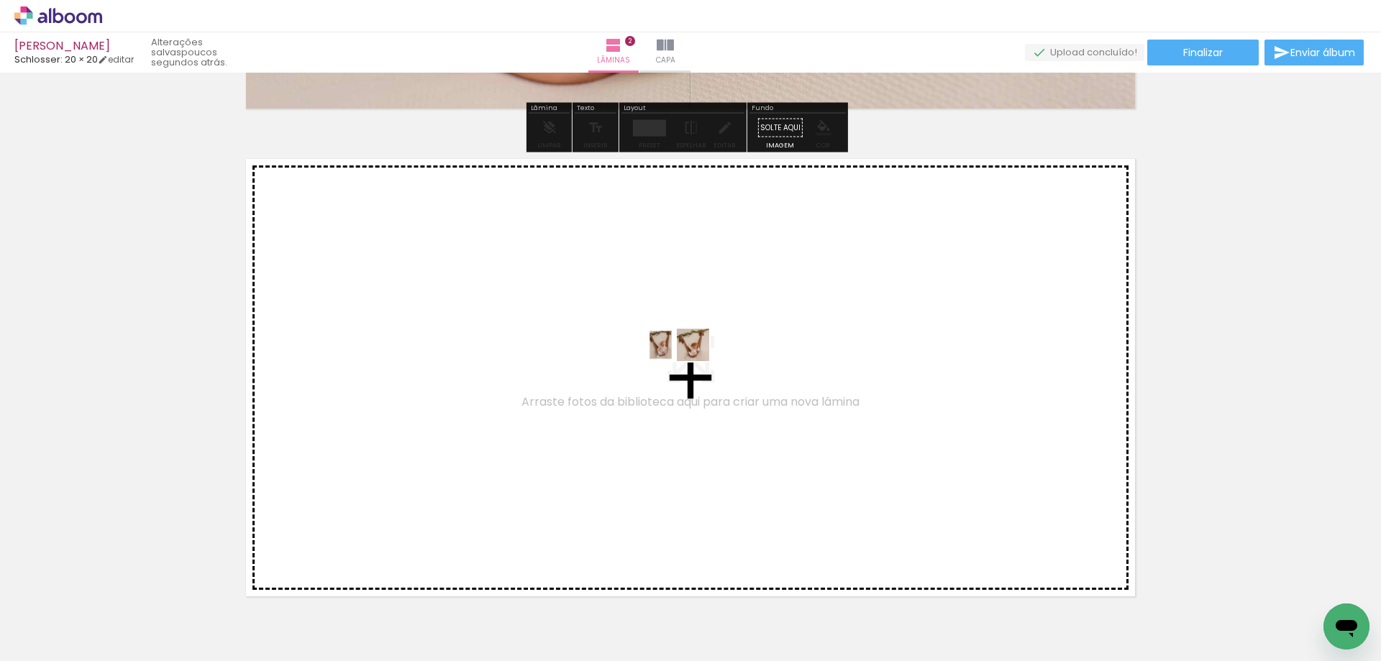
drag, startPoint x: 644, startPoint y: 407, endPoint x: 688, endPoint y: 372, distance: 56.3
click at [688, 372] on quentale-workspace at bounding box center [690, 330] width 1381 height 661
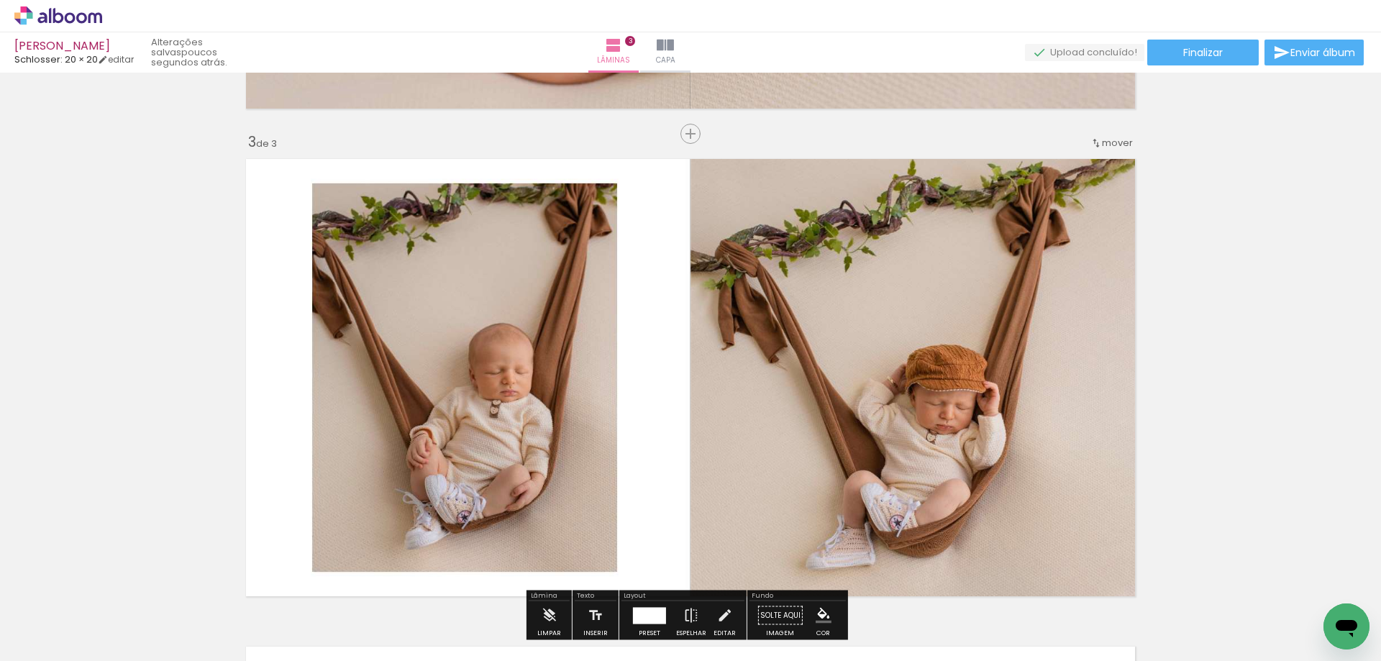
scroll to position [994, 0]
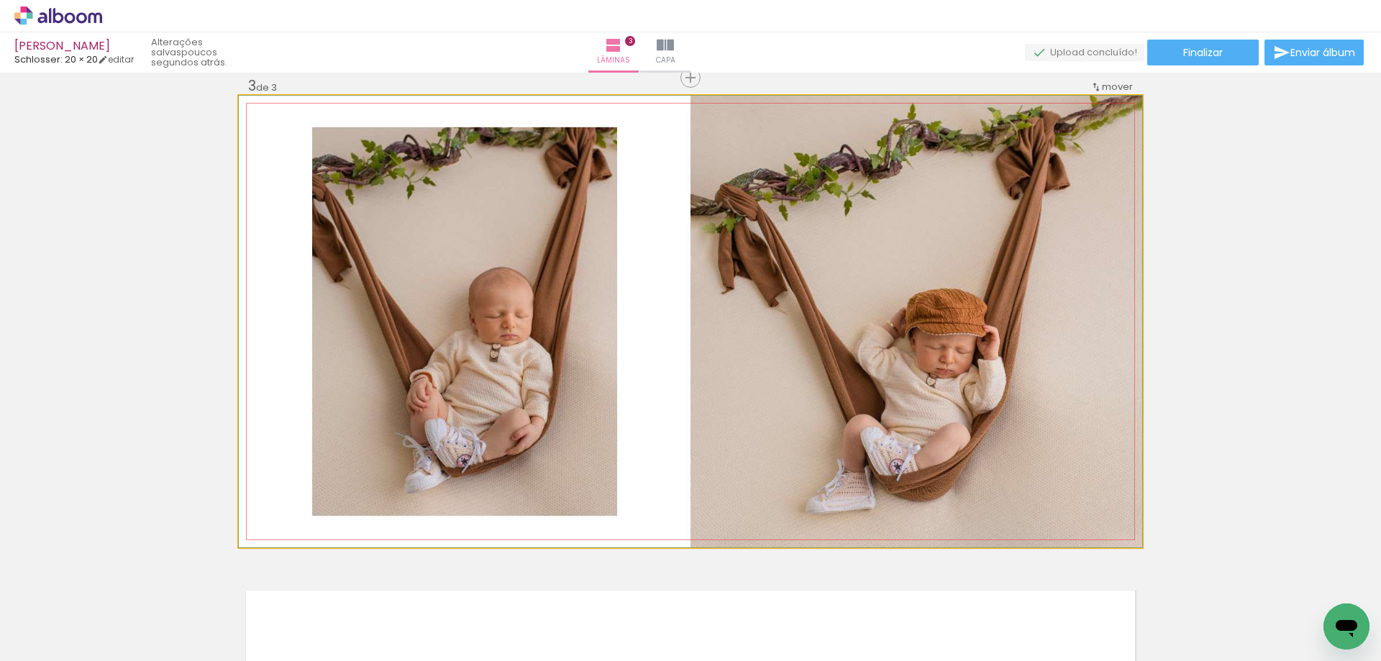
click at [962, 445] on quentale-photo at bounding box center [690, 322] width 903 height 452
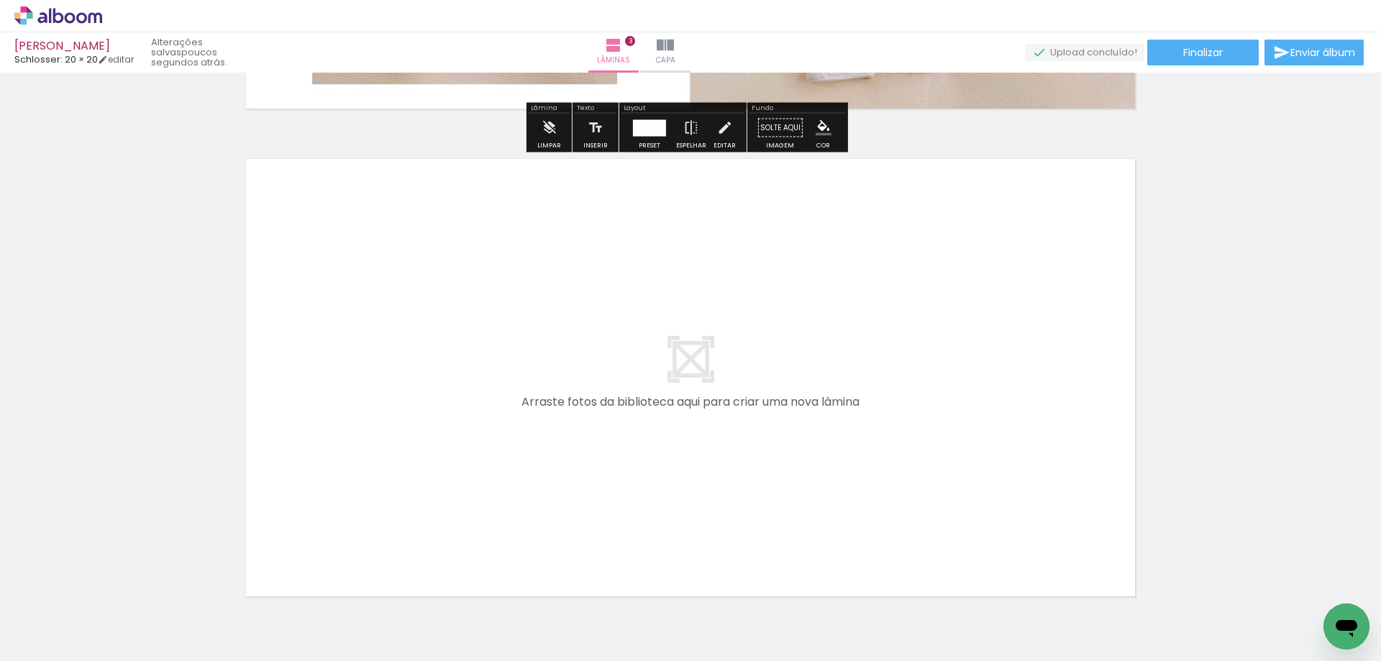
scroll to position [1498, 0]
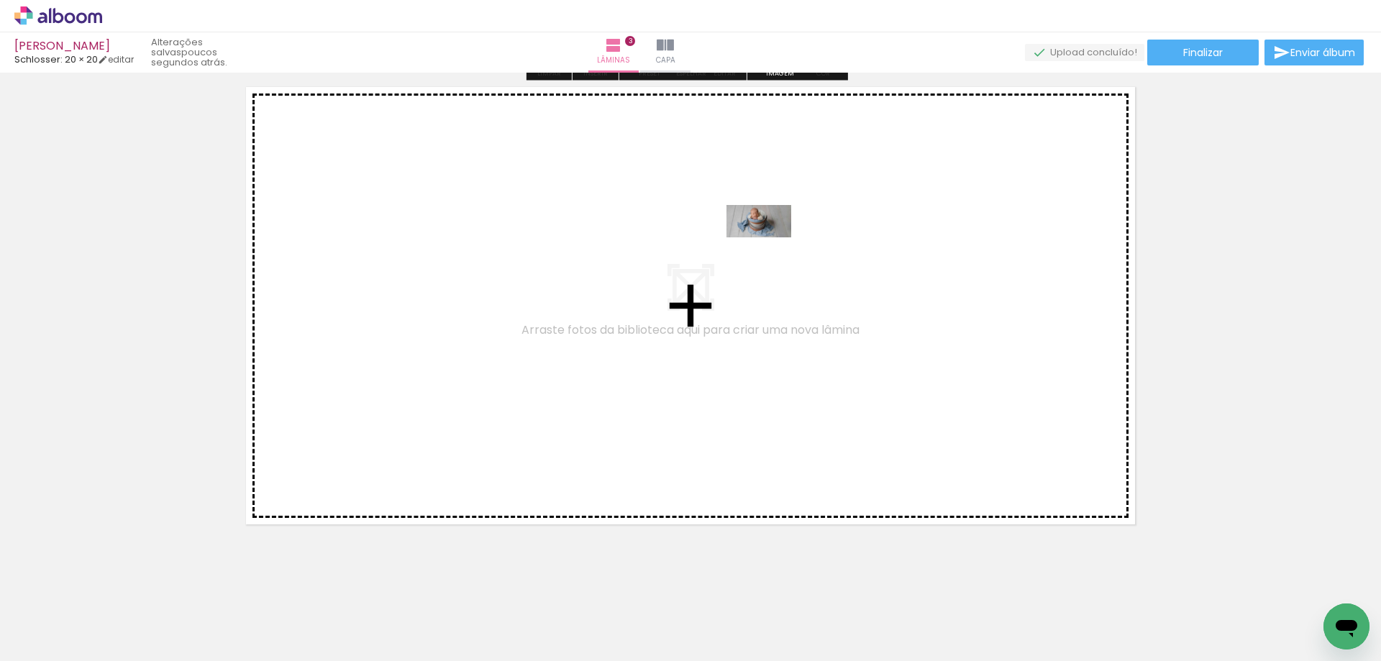
drag, startPoint x: 399, startPoint y: 624, endPoint x: 770, endPoint y: 248, distance: 528.0
click at [770, 248] on quentale-workspace at bounding box center [690, 330] width 1381 height 661
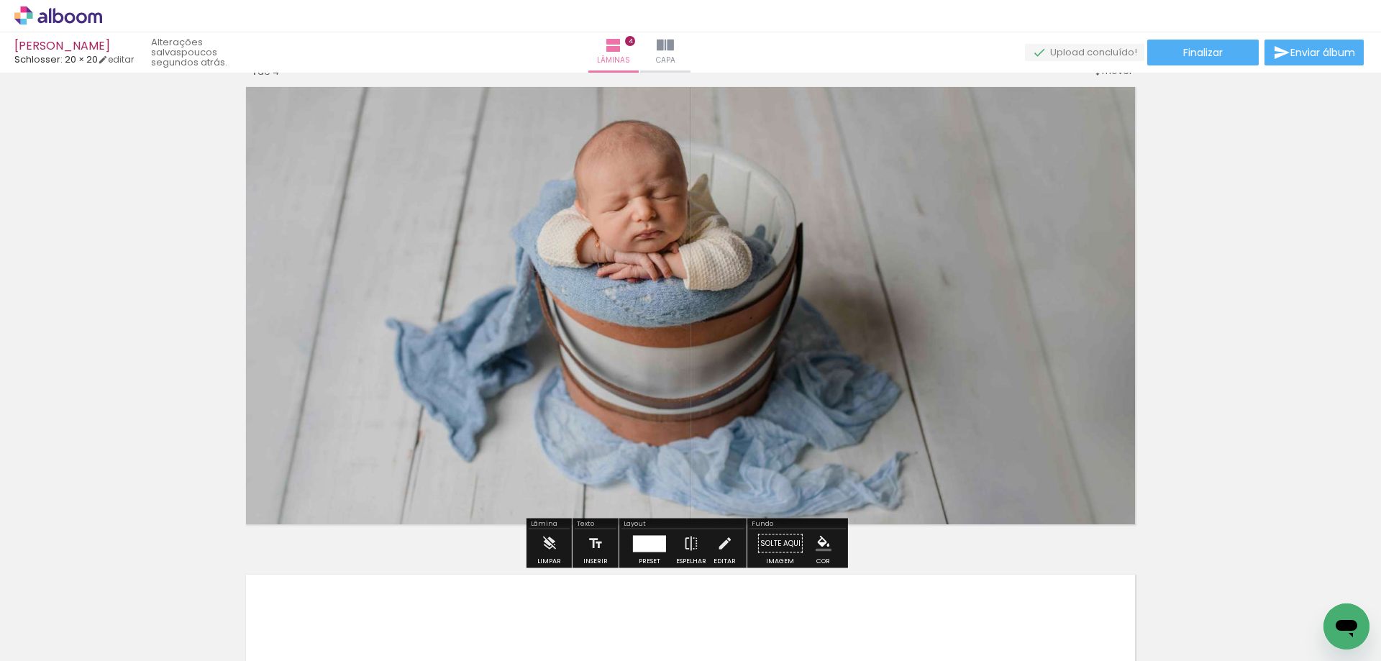
scroll to position [1482, 0]
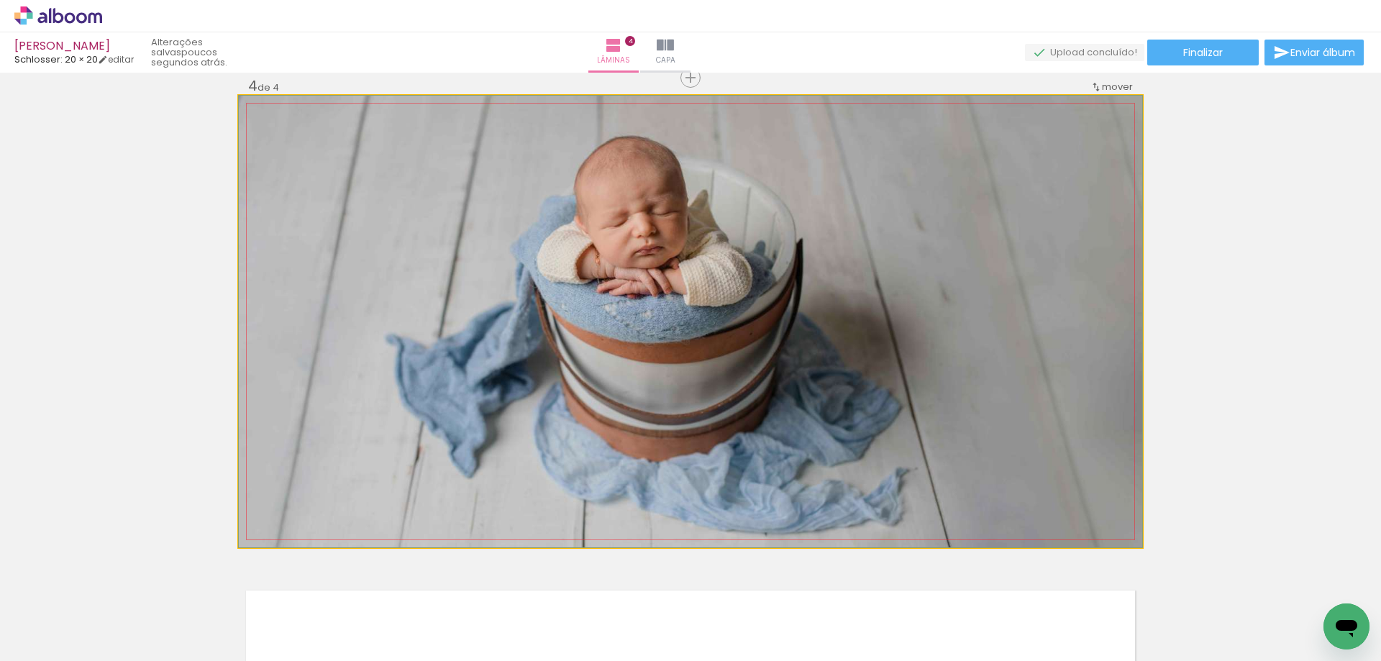
click at [936, 432] on quentale-photo at bounding box center [690, 322] width 903 height 452
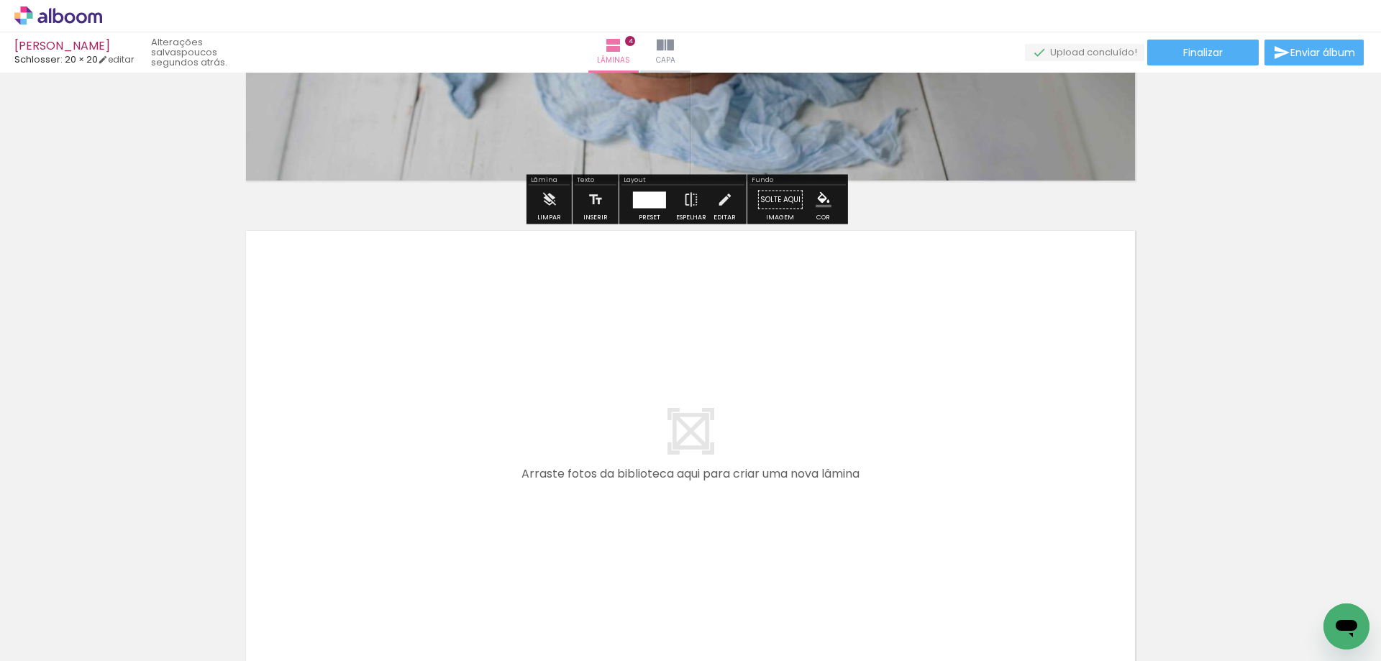
scroll to position [1996, 0]
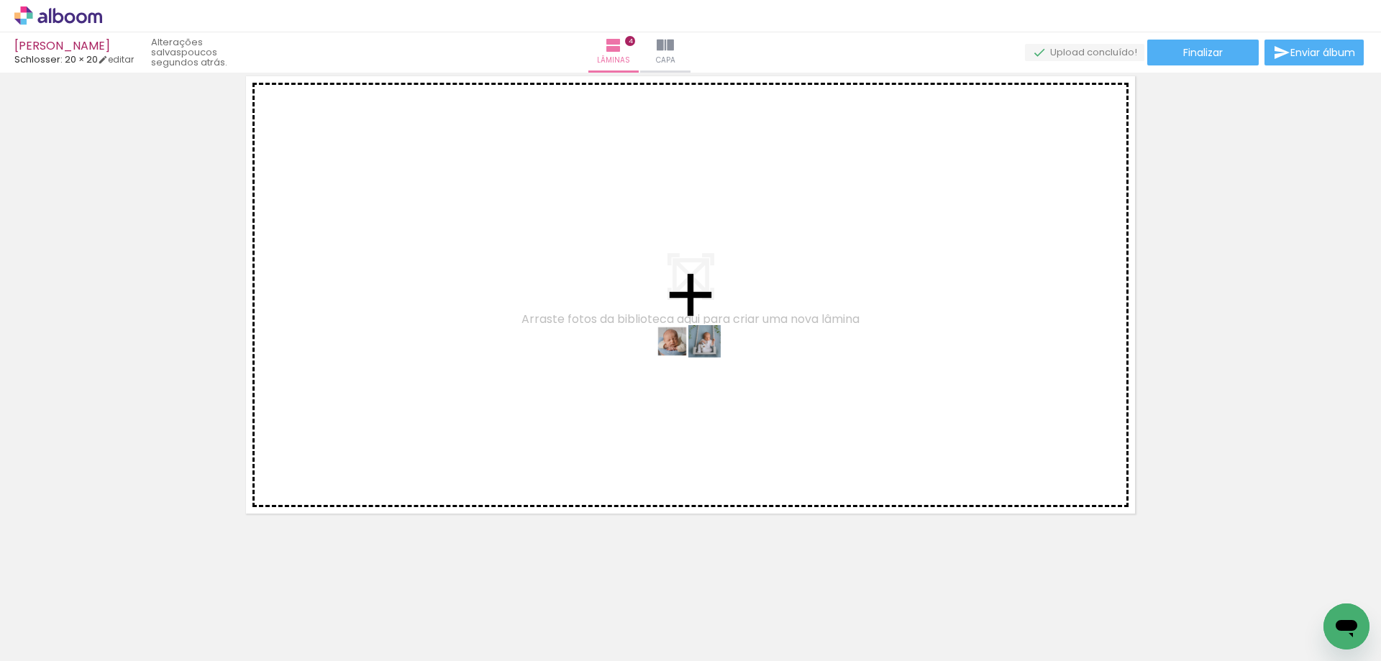
drag, startPoint x: 486, startPoint y: 619, endPoint x: 699, endPoint y: 368, distance: 329.1
click at [699, 368] on quentale-workspace at bounding box center [690, 330] width 1381 height 661
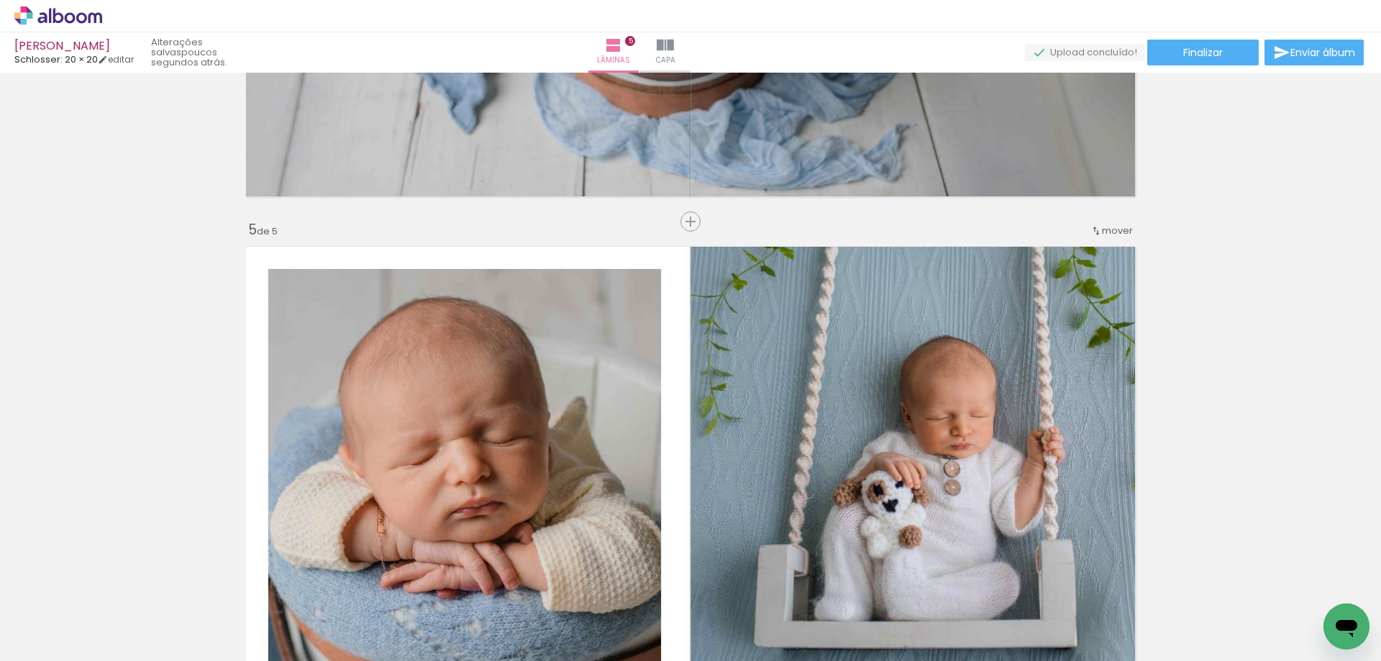
scroll to position [2041, 0]
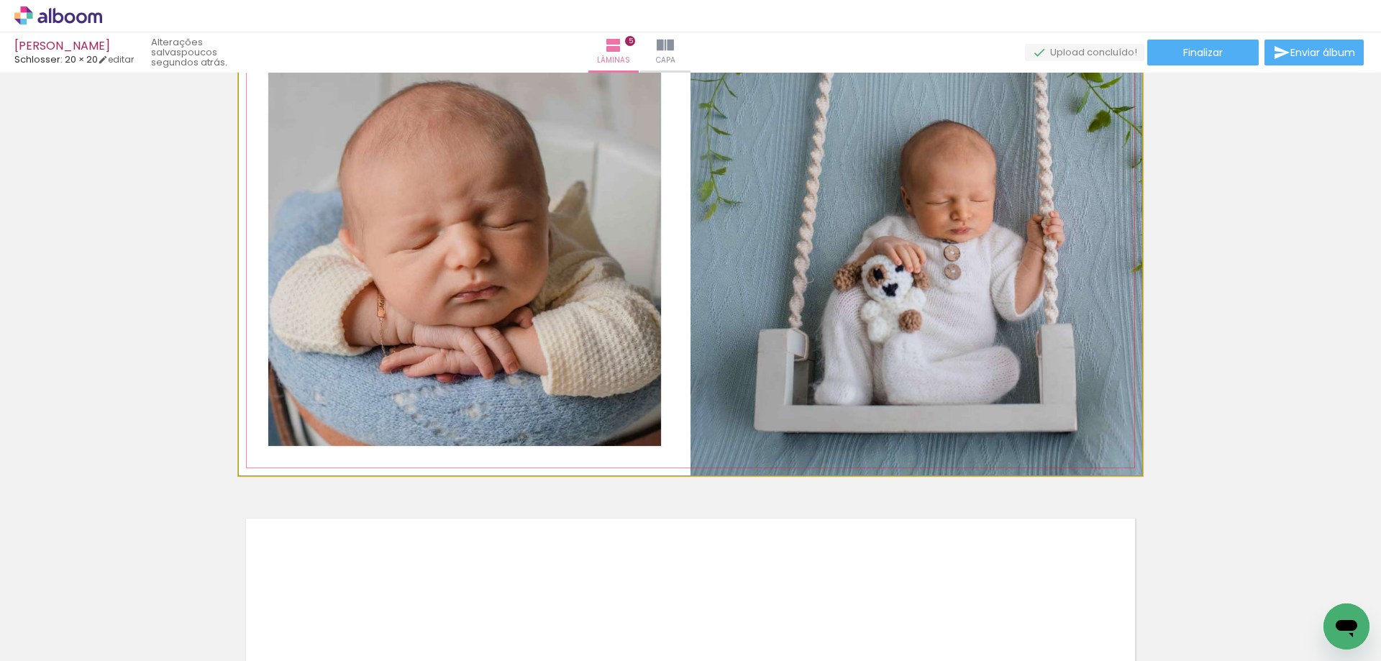
click at [818, 396] on quentale-photo at bounding box center [690, 250] width 903 height 452
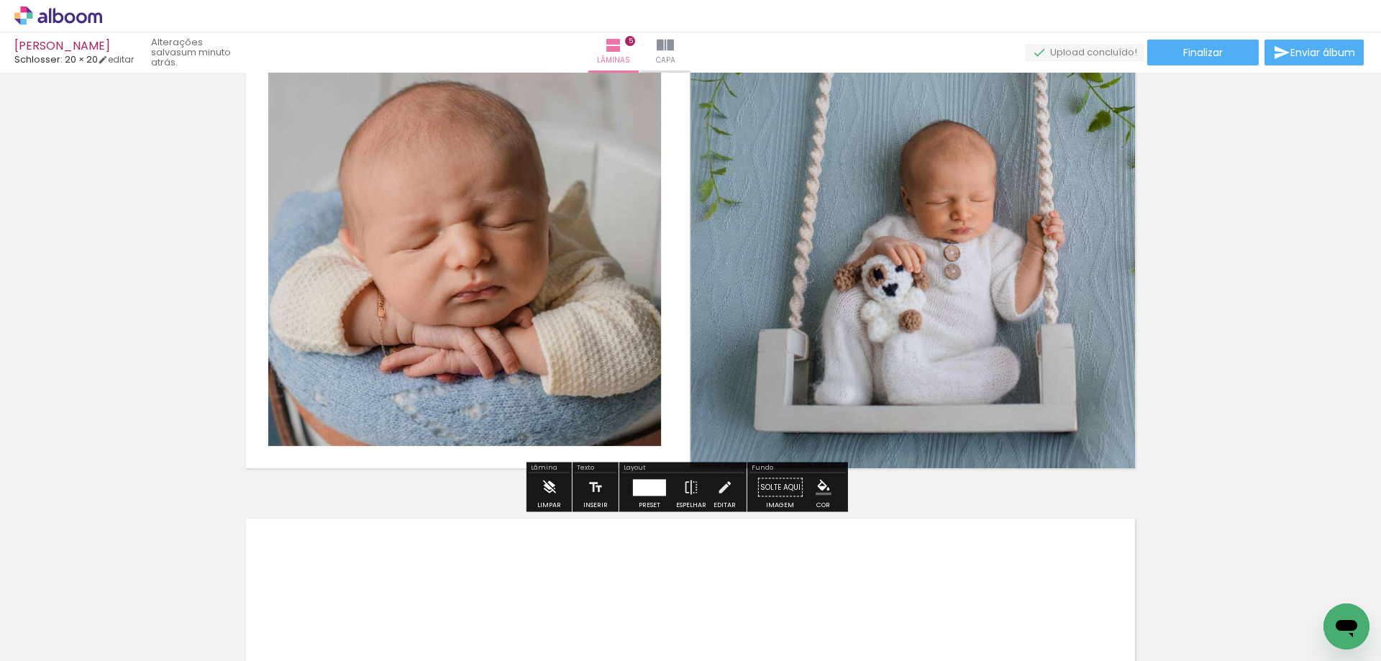
click at [546, 493] on iron-icon at bounding box center [549, 487] width 16 height 29
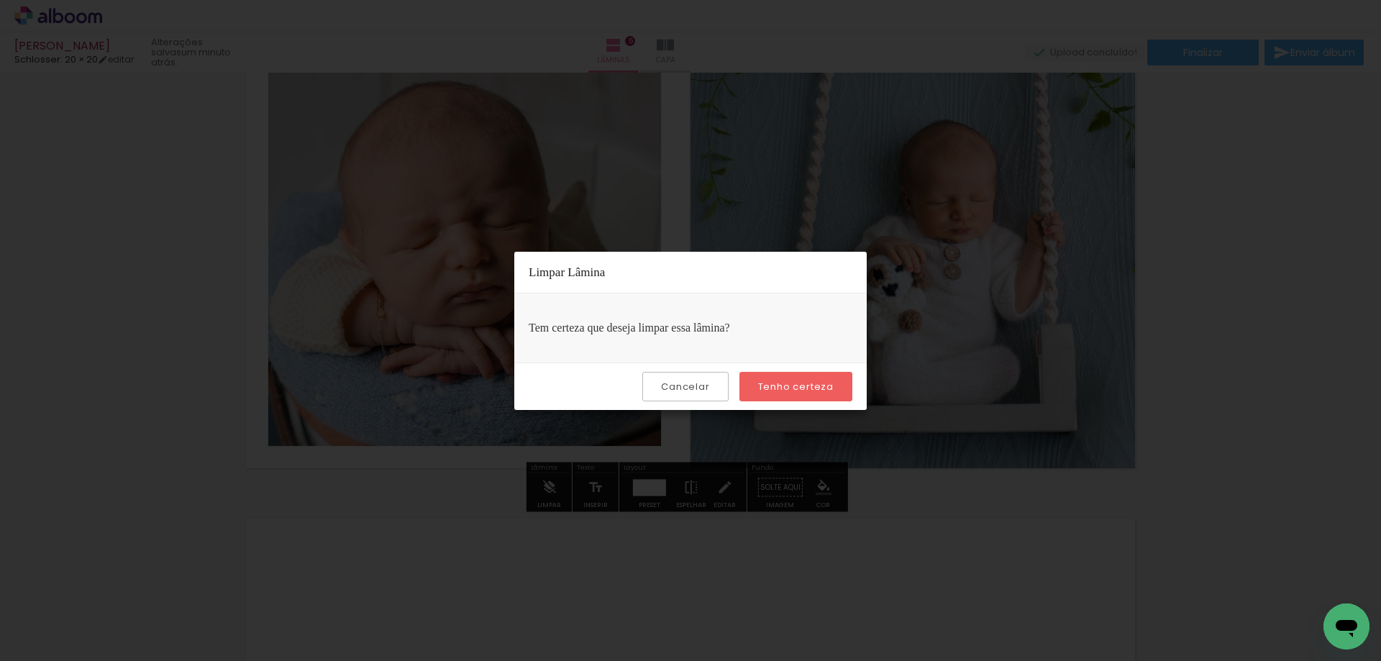
click at [835, 370] on div "Cancelar Tenho certeza" at bounding box center [690, 386] width 352 height 47
click at [0, 0] on slot "Tenho certeza" at bounding box center [0, 0] width 0 height 0
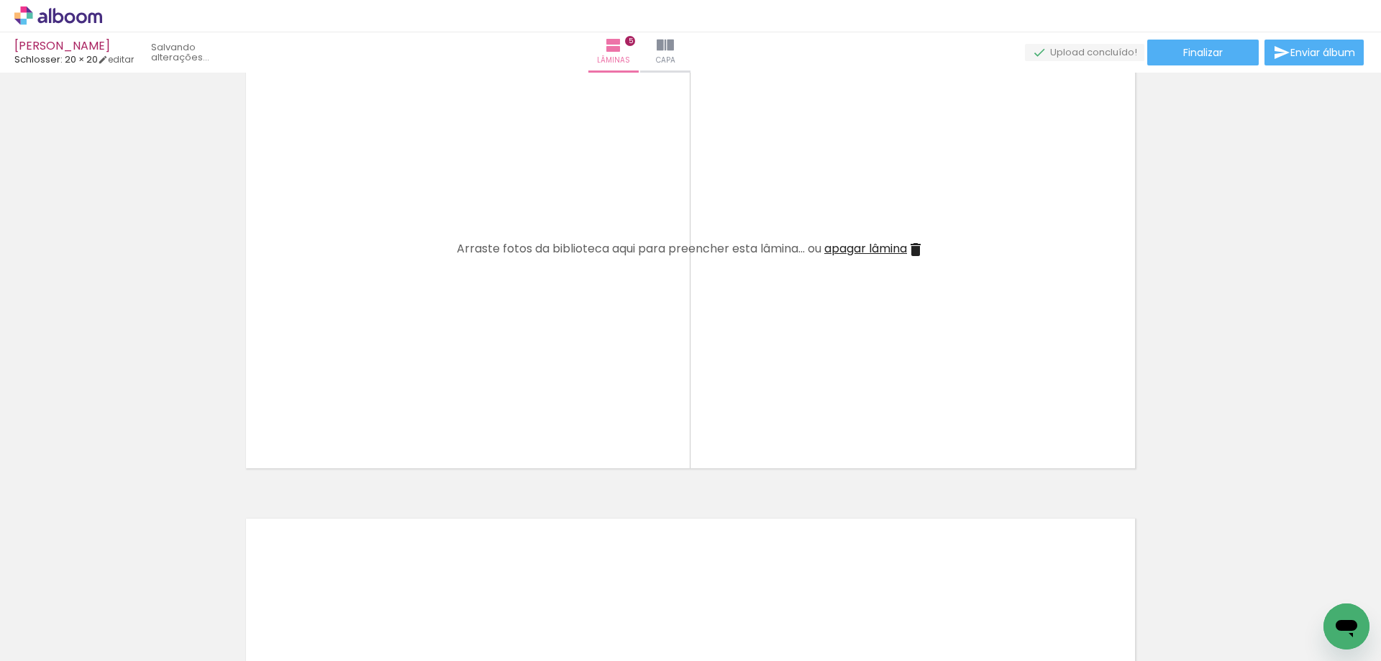
click at [120, 585] on iron-icon at bounding box center [112, 583] width 15 height 15
click at [58, 643] on span "Adicionar Fotos" at bounding box center [50, 642] width 43 height 16
click at [0, 0] on input "file" at bounding box center [0, 0] width 0 height 0
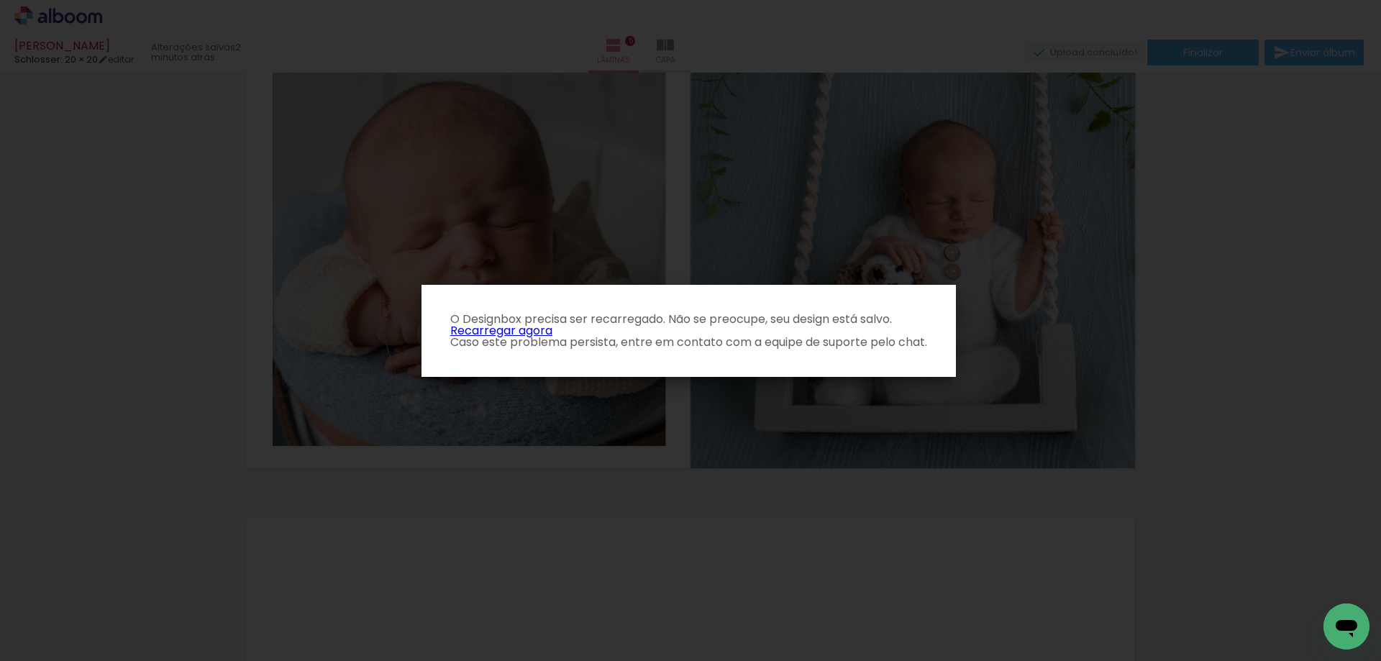
click at [539, 329] on link "Recarregar agora" at bounding box center [501, 330] width 102 height 17
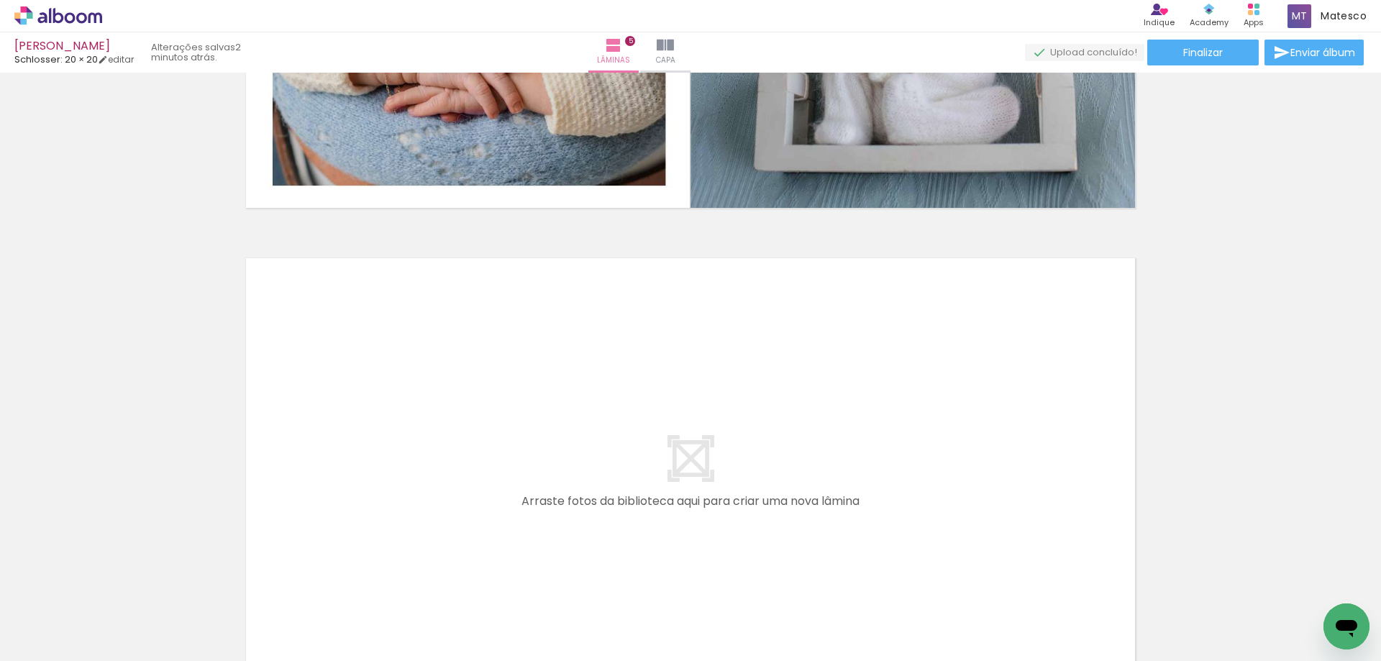
scroll to position [2484, 0]
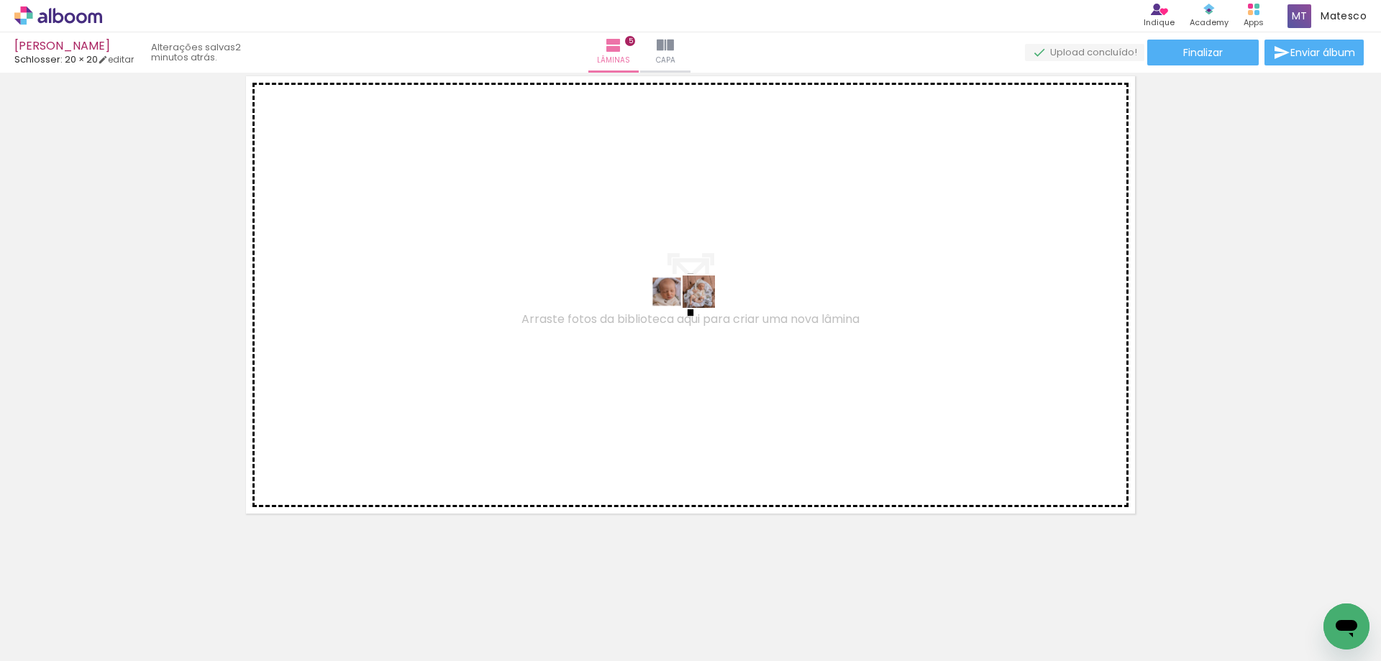
drag, startPoint x: 566, startPoint y: 606, endPoint x: 693, endPoint y: 319, distance: 314.6
click at [693, 319] on quentale-workspace at bounding box center [690, 330] width 1381 height 661
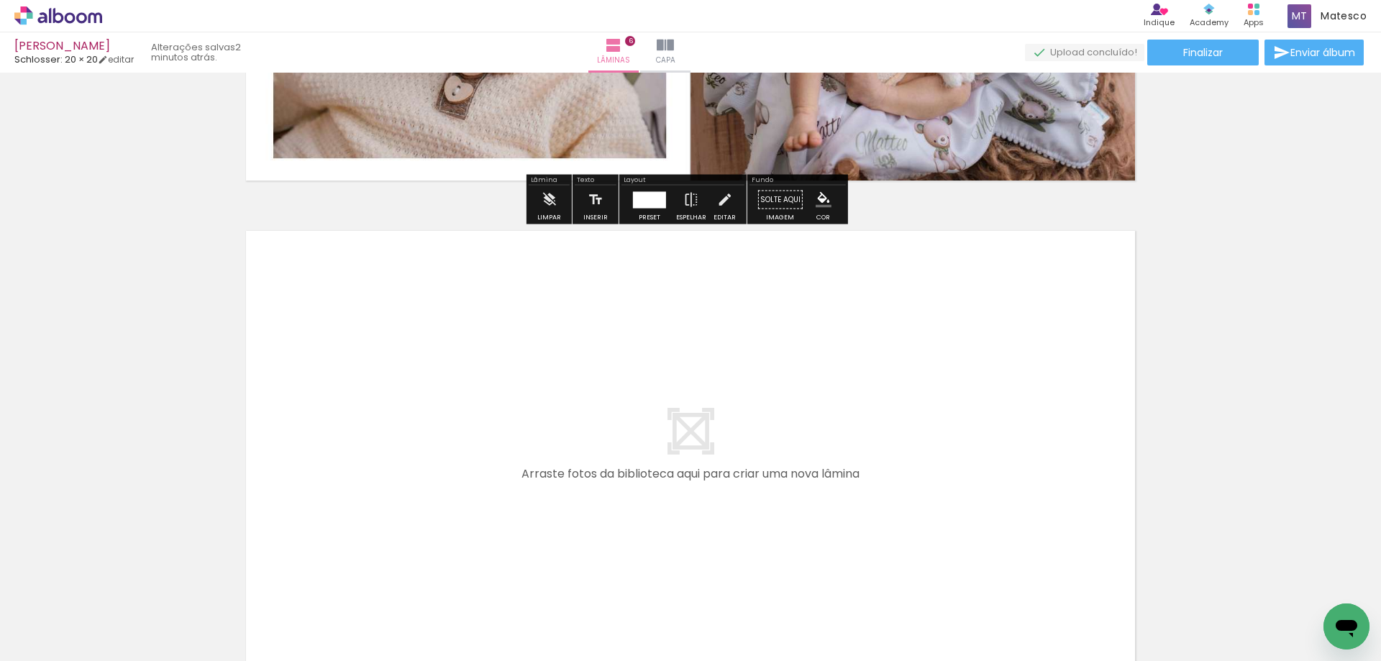
scroll to position [2972, 0]
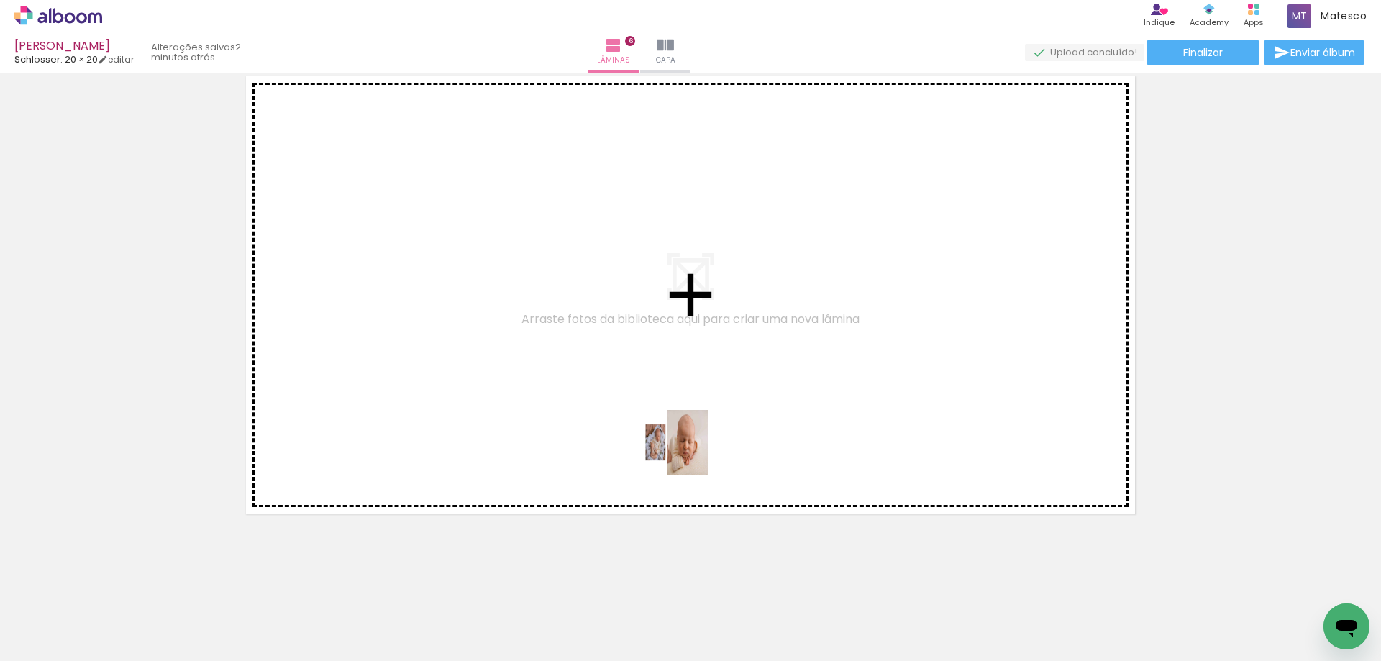
drag, startPoint x: 651, startPoint y: 571, endPoint x: 693, endPoint y: 428, distance: 149.3
click at [693, 428] on quentale-workspace at bounding box center [690, 330] width 1381 height 661
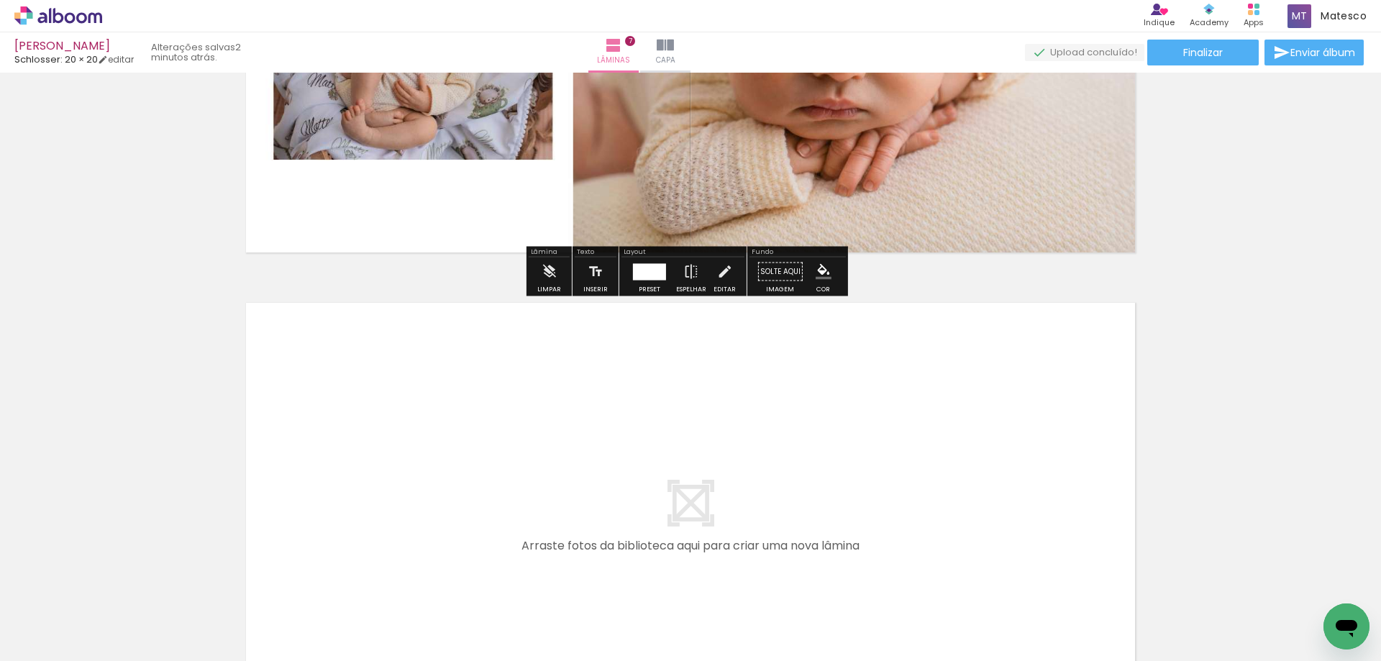
scroll to position [3459, 0]
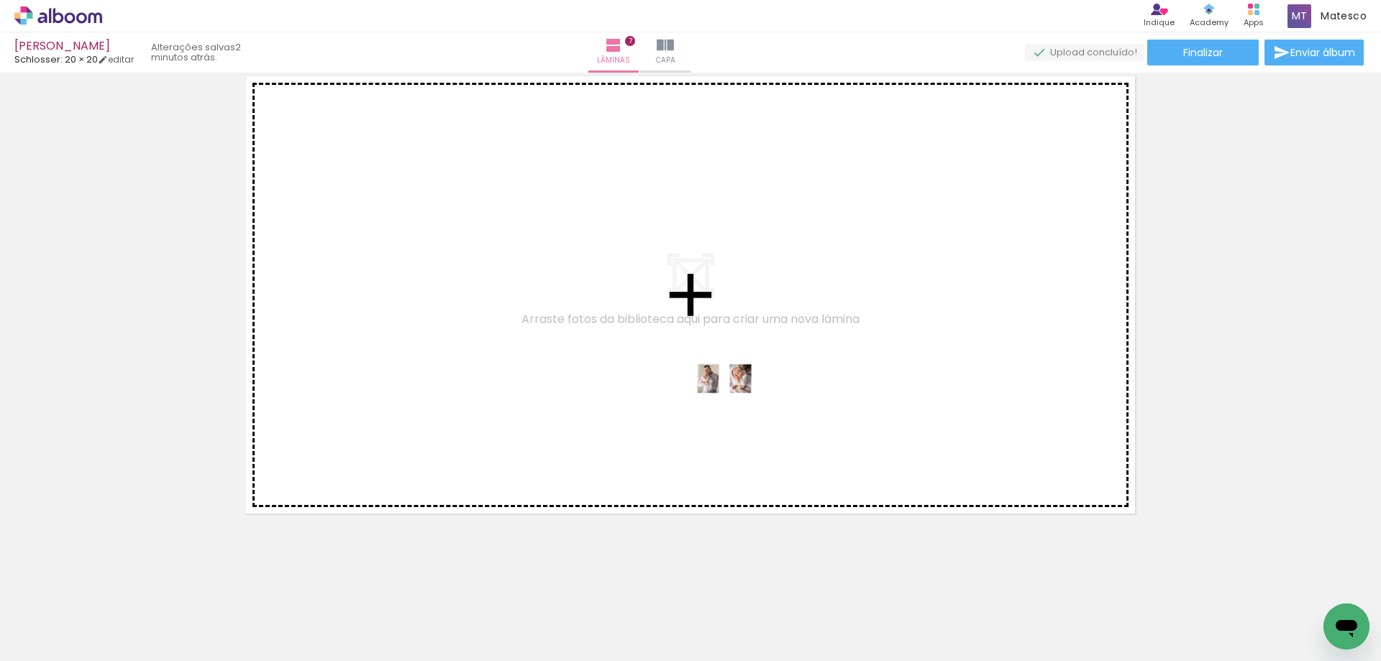
drag, startPoint x: 724, startPoint y: 614, endPoint x: 735, endPoint y: 406, distance: 208.2
click at [735, 406] on quentale-workspace at bounding box center [690, 330] width 1381 height 661
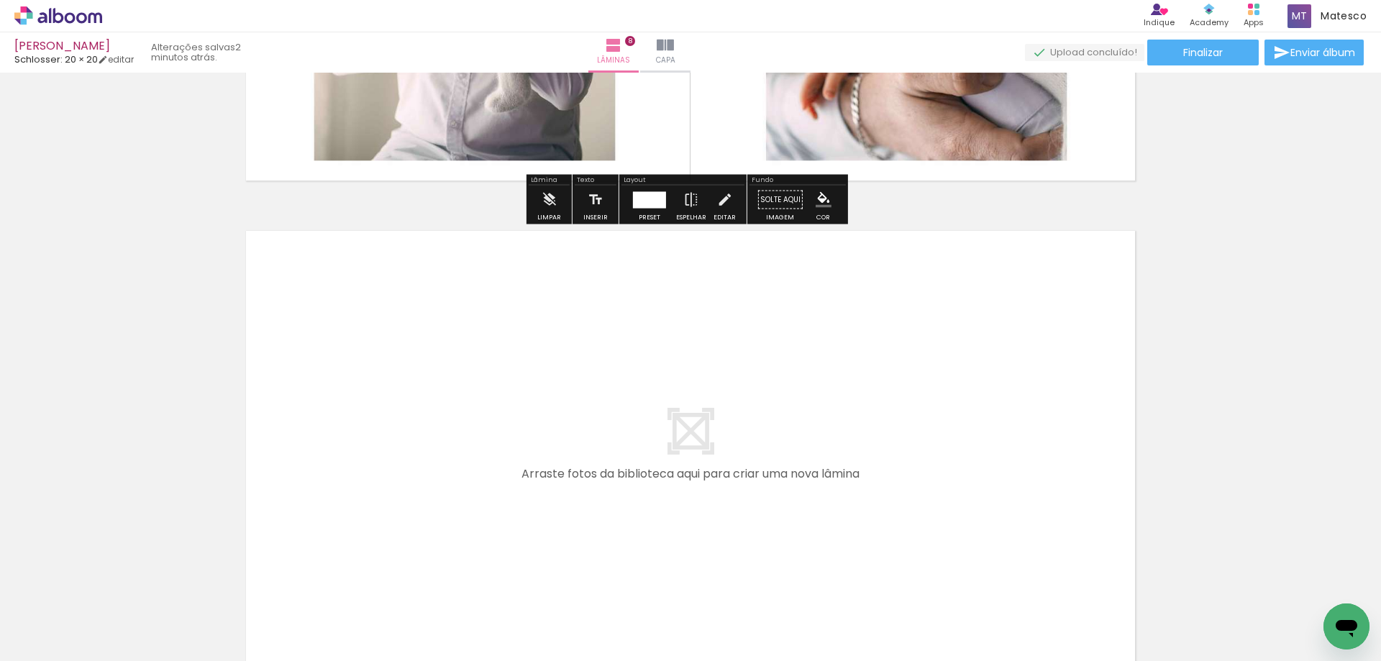
scroll to position [3947, 0]
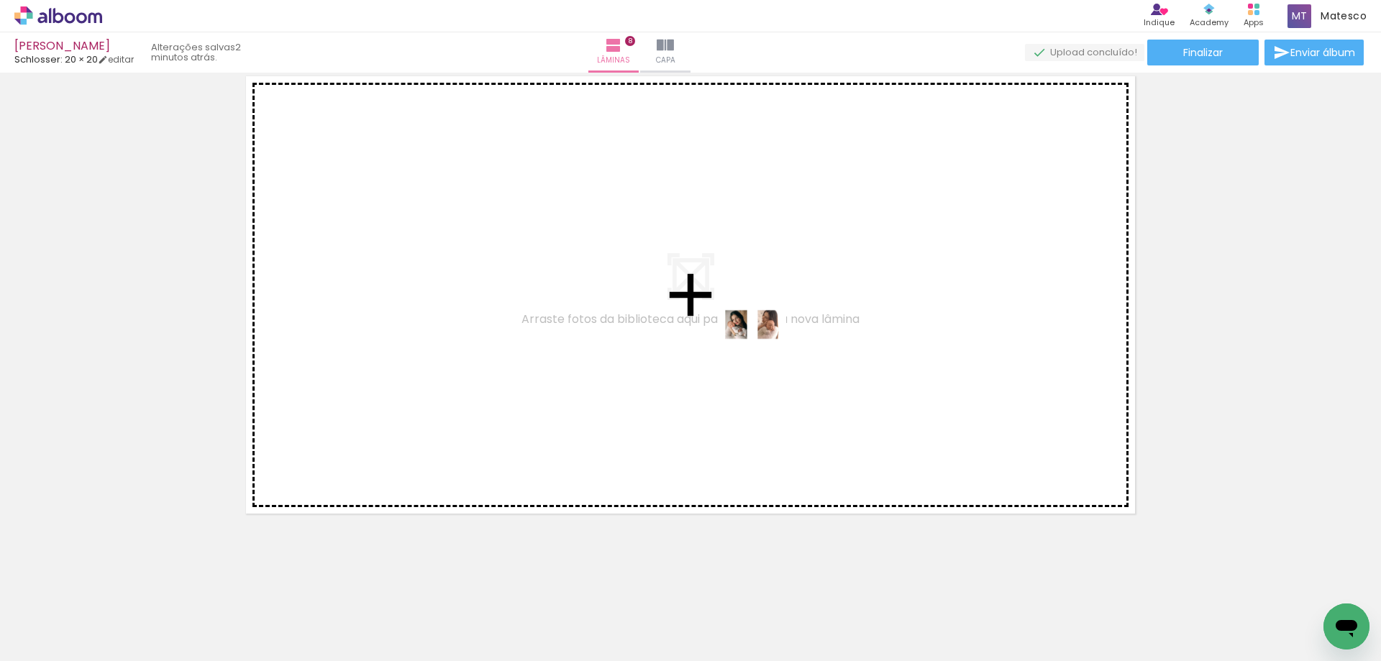
drag, startPoint x: 798, startPoint y: 619, endPoint x: 763, endPoint y: 352, distance: 269.2
click at [763, 352] on quentale-workspace at bounding box center [690, 330] width 1381 height 661
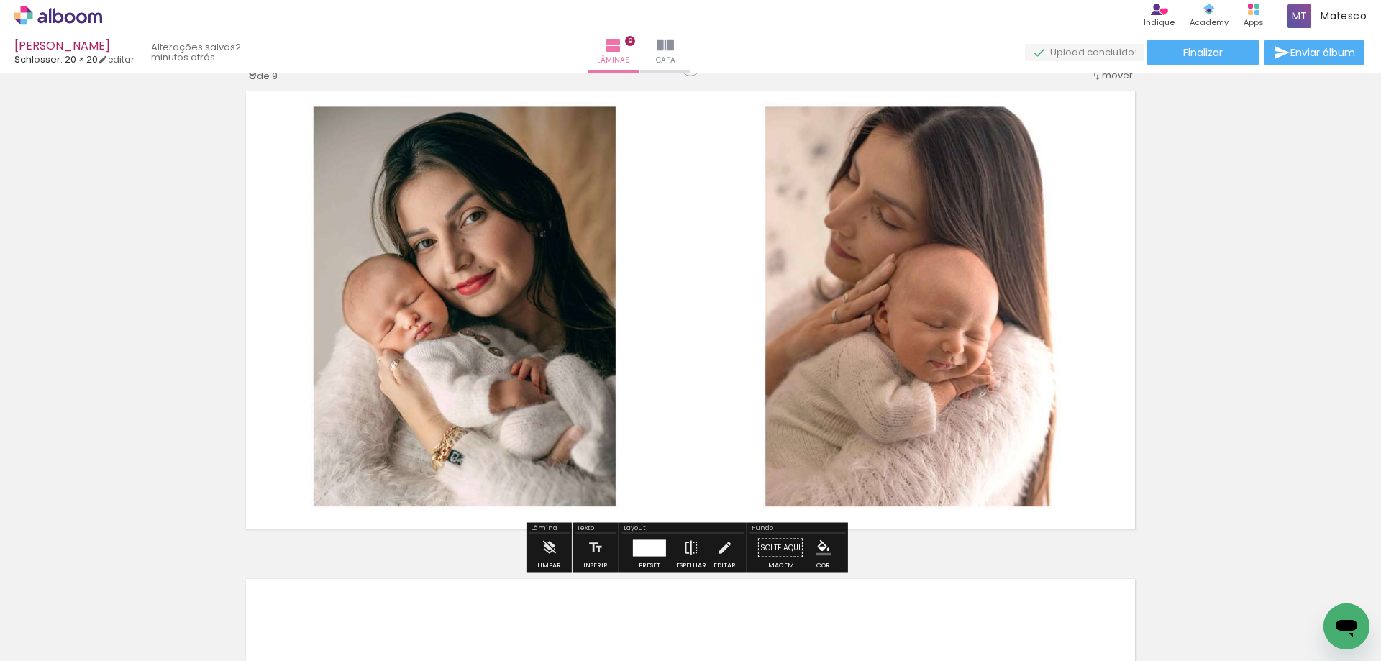
scroll to position [3920, 0]
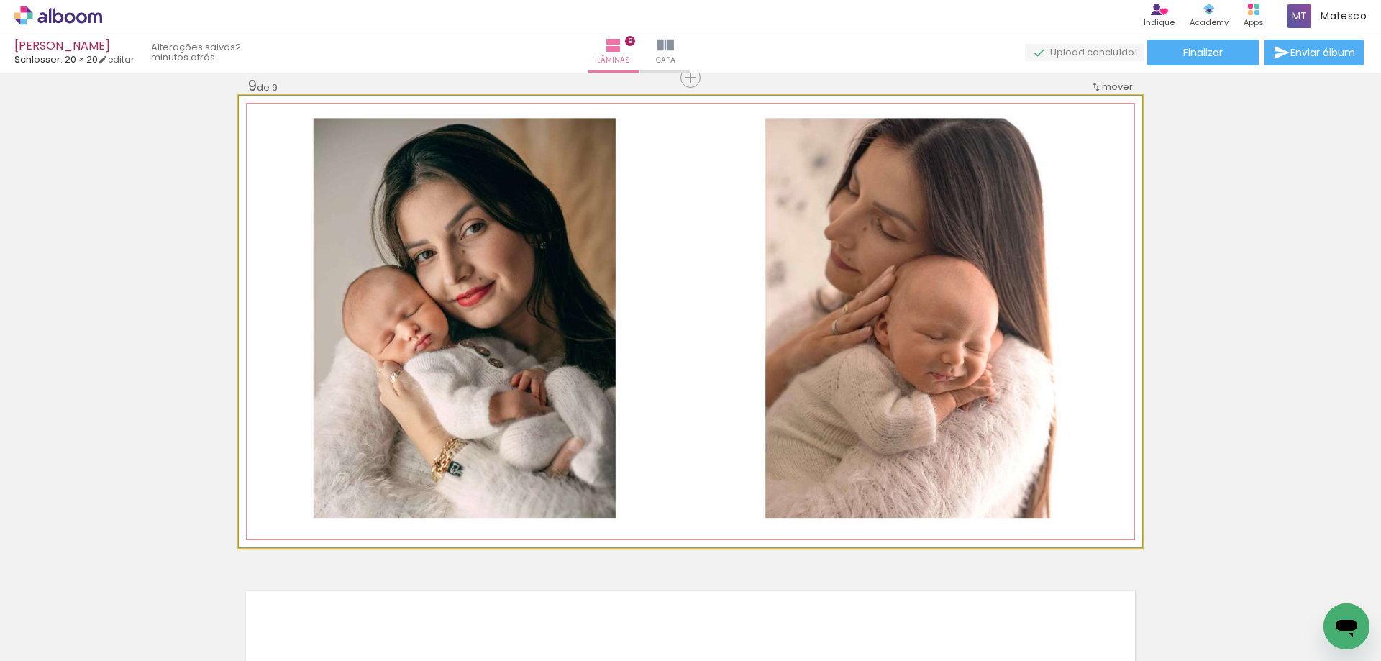
click at [856, 404] on quentale-photo at bounding box center [690, 322] width 903 height 452
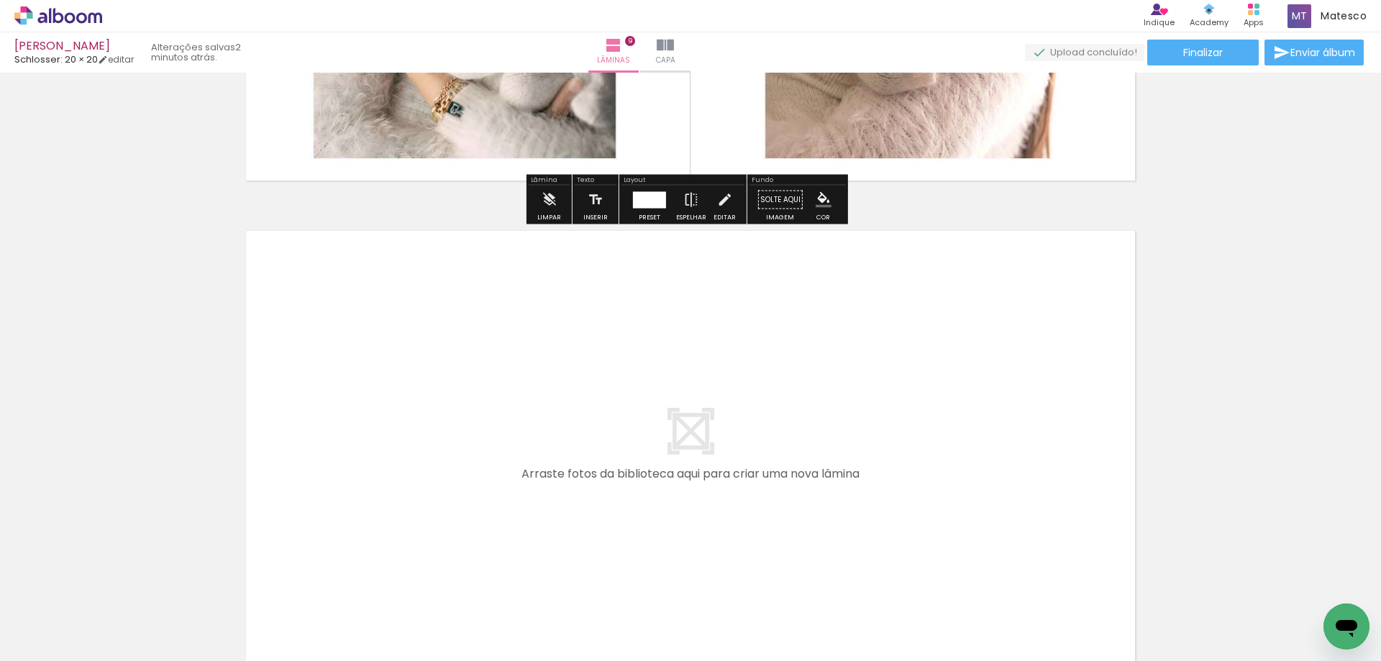
scroll to position [4435, 0]
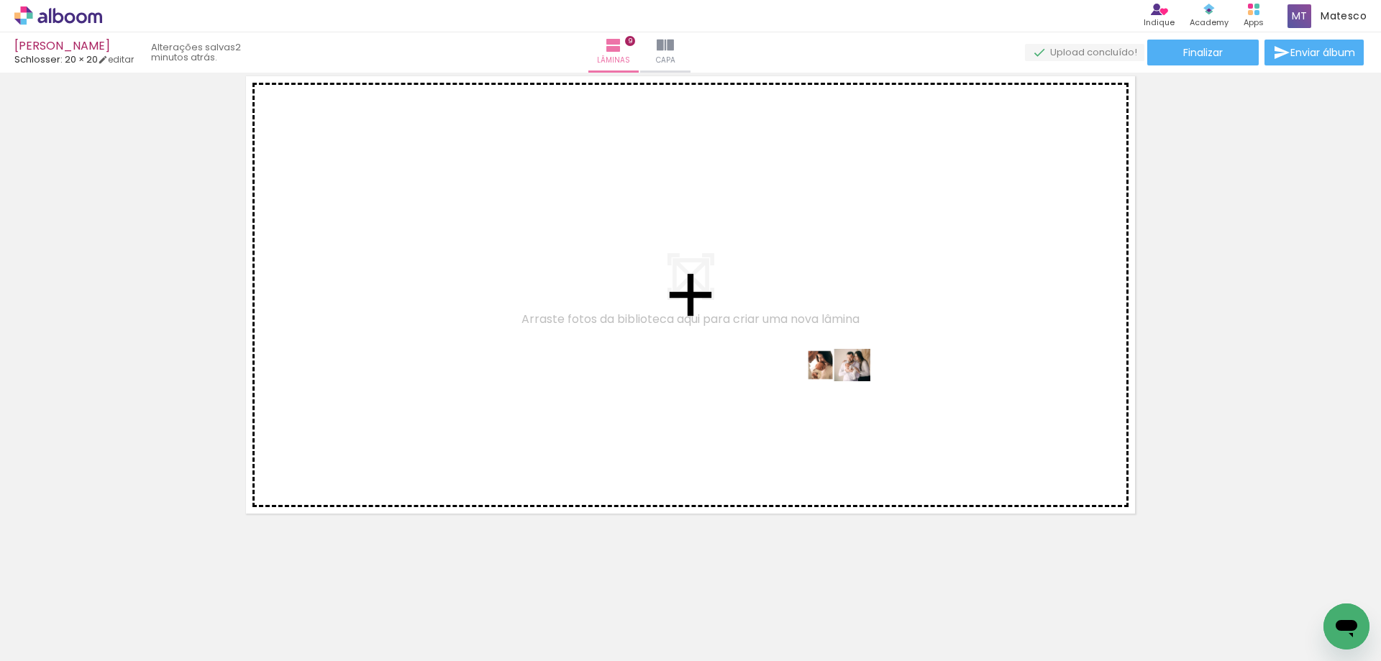
drag, startPoint x: 891, startPoint y: 578, endPoint x: 849, endPoint y: 392, distance: 190.2
click at [849, 392] on quentale-workspace at bounding box center [690, 330] width 1381 height 661
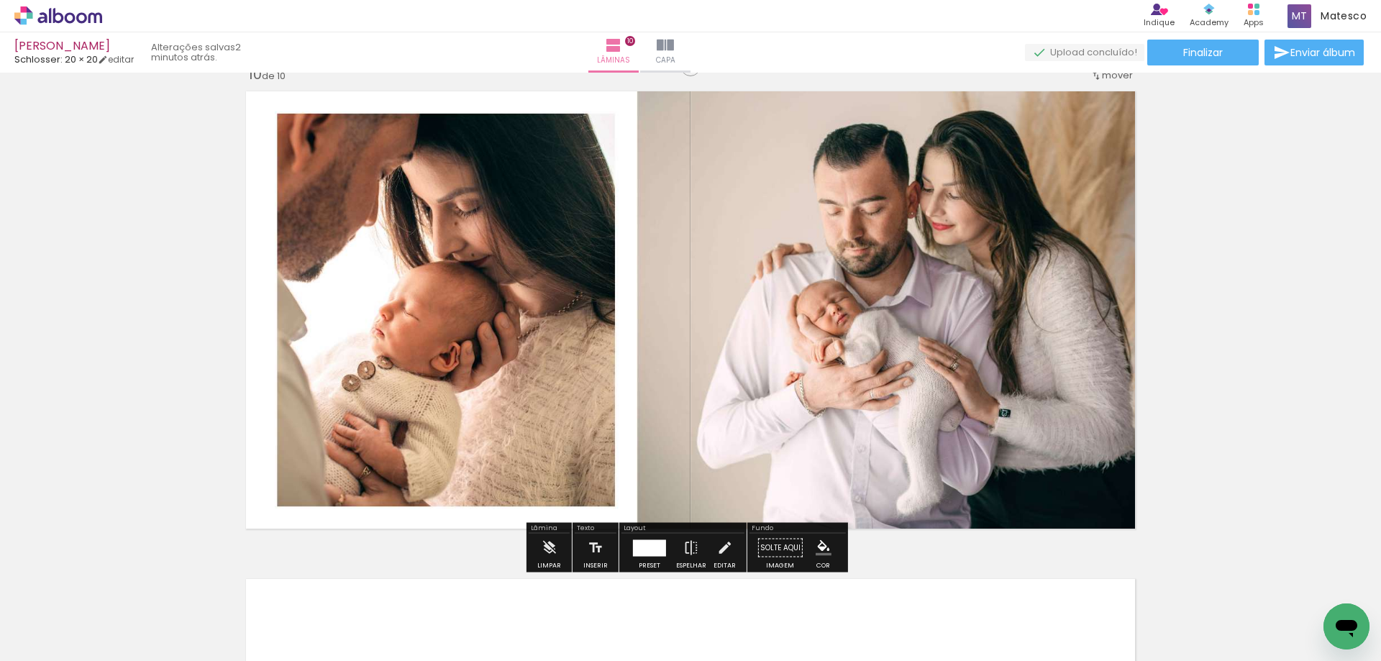
scroll to position [4408, 0]
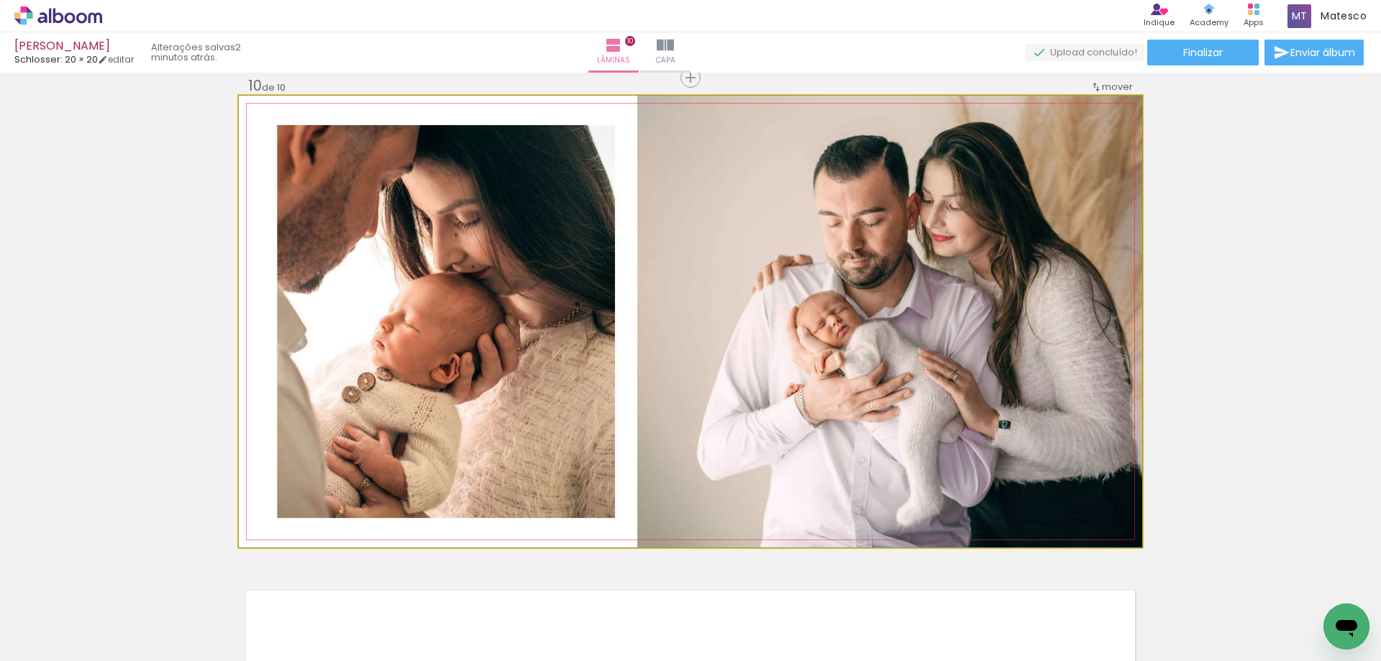
click at [1052, 431] on quentale-photo at bounding box center [690, 322] width 903 height 452
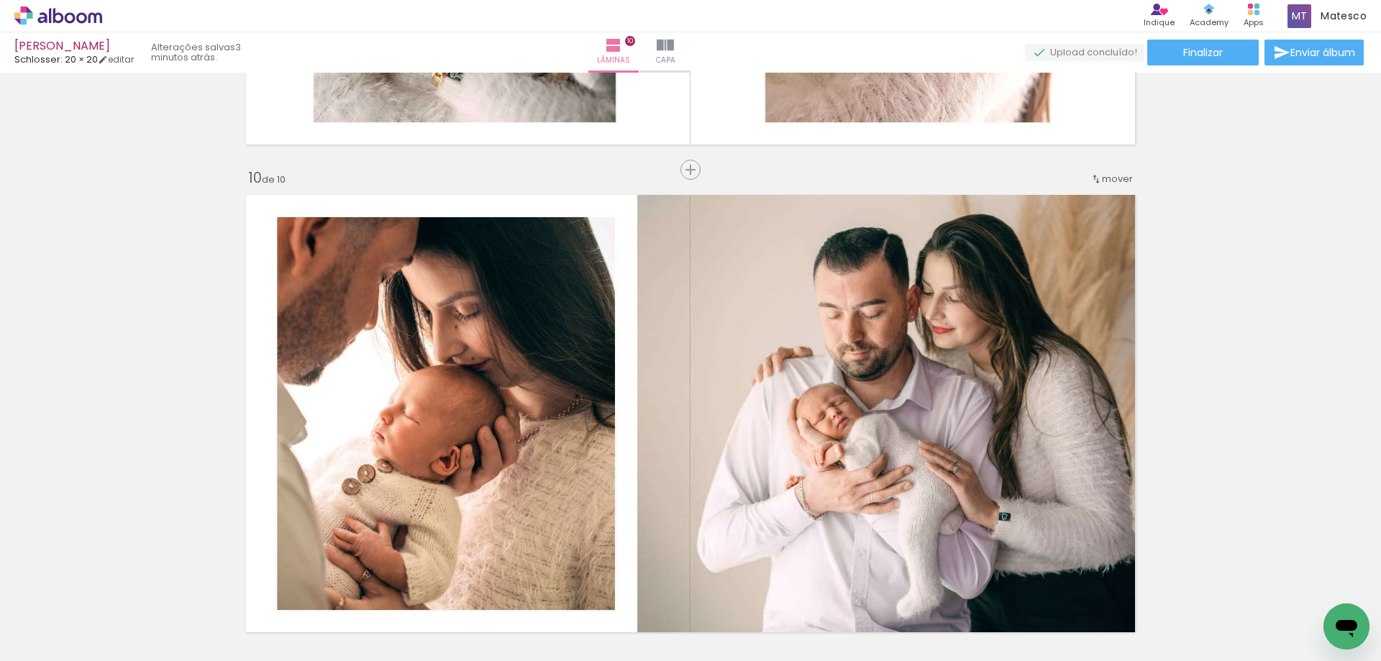
scroll to position [3956, 0]
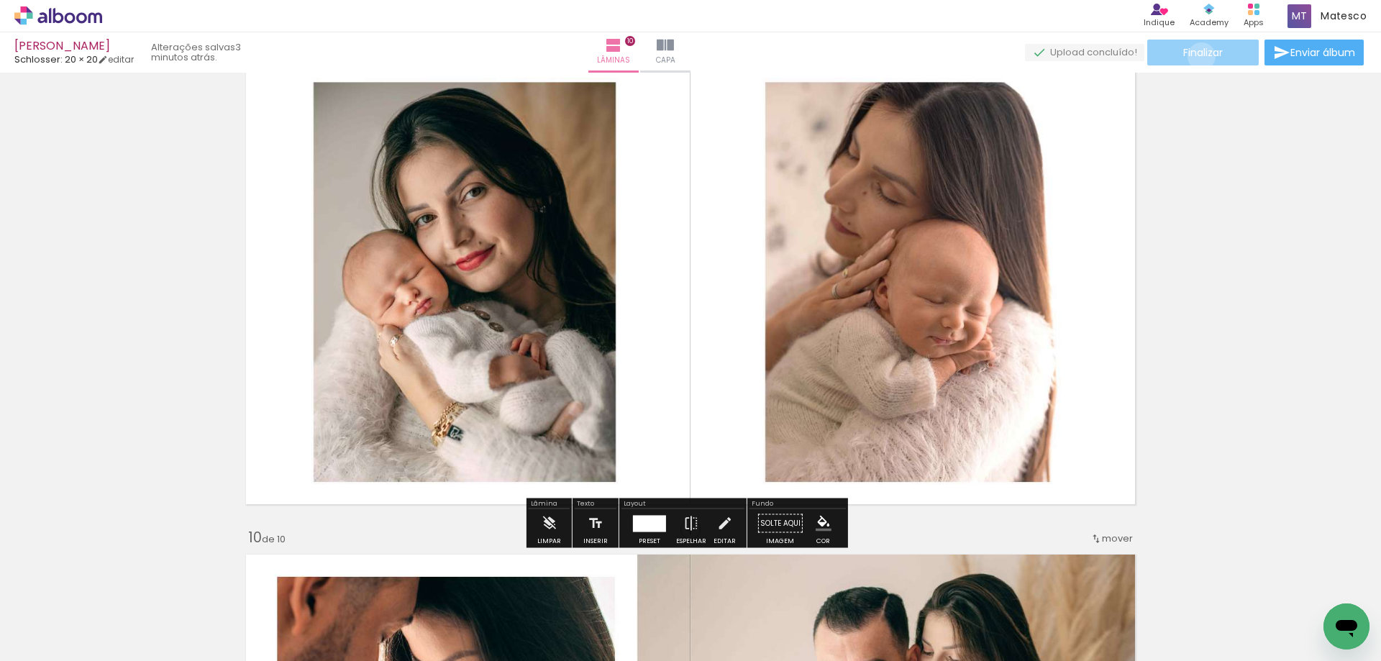
click at [1196, 56] on span "Finalizar" at bounding box center [1203, 52] width 40 height 10
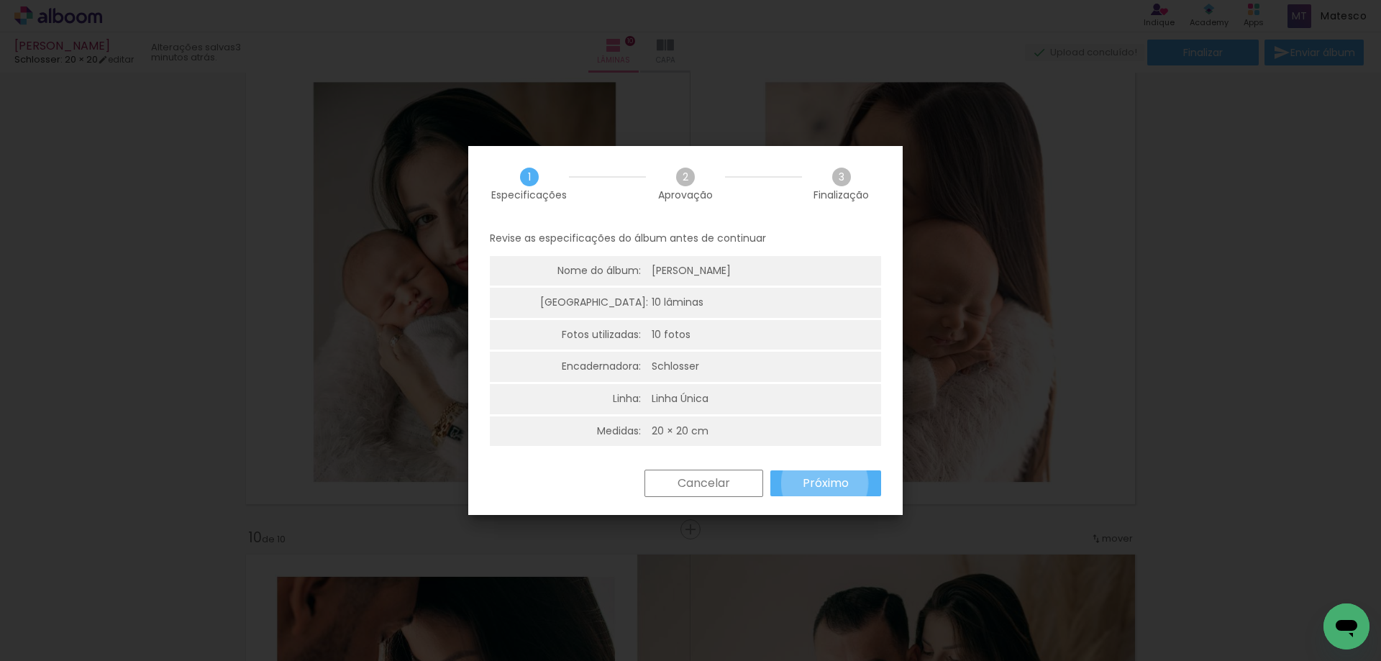
click at [0, 0] on slot "Próximo" at bounding box center [0, 0] width 0 height 0
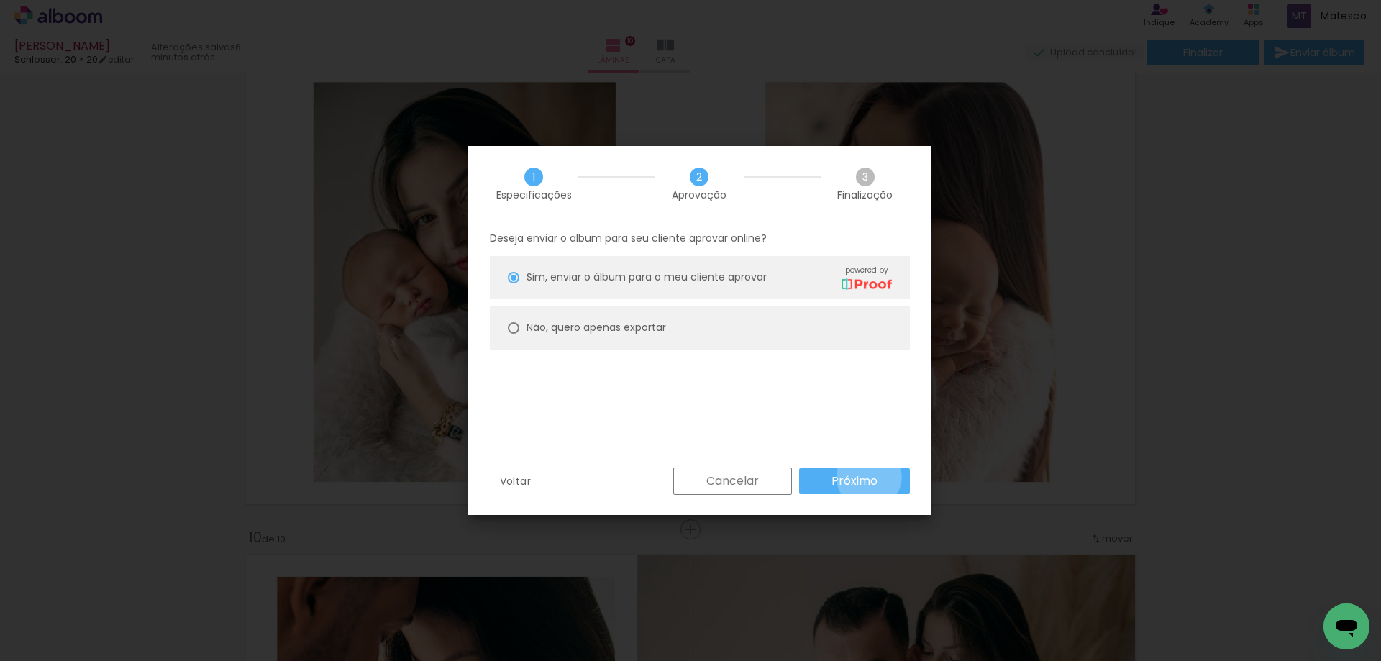
click at [0, 0] on slot "Próximo" at bounding box center [0, 0] width 0 height 0
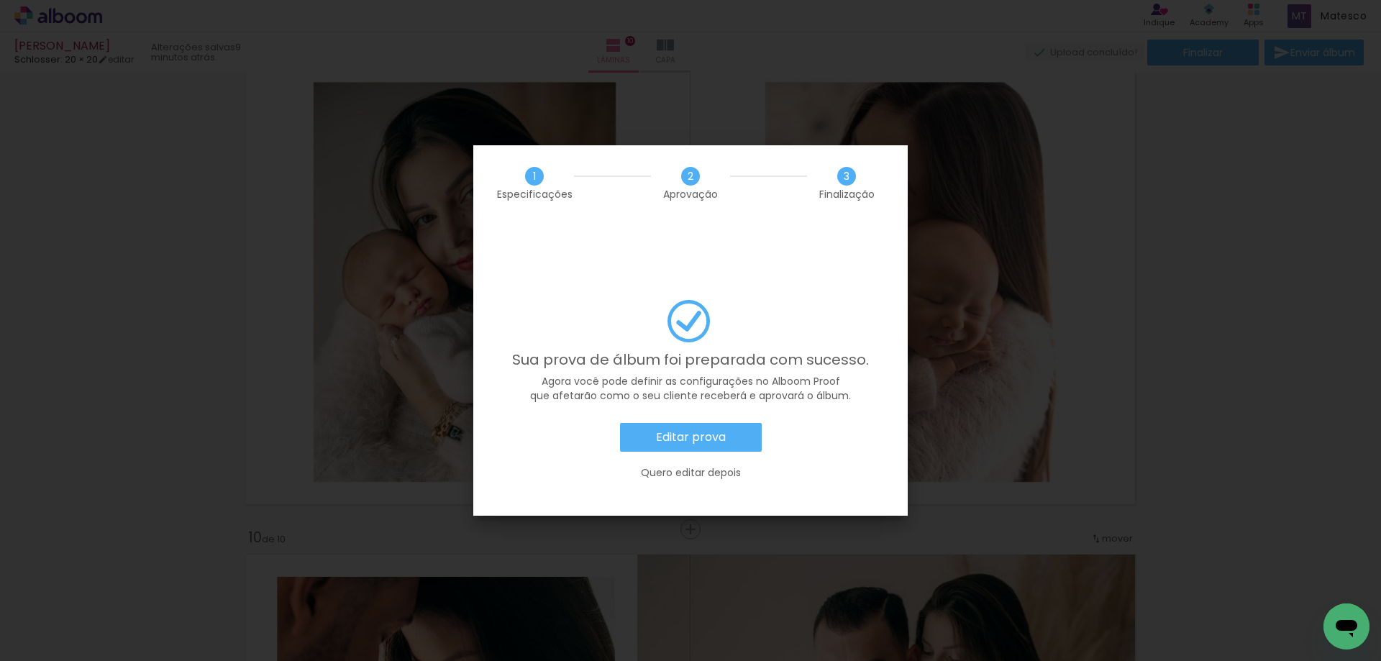
click at [0, 0] on slot "Editar prova" at bounding box center [0, 0] width 0 height 0
